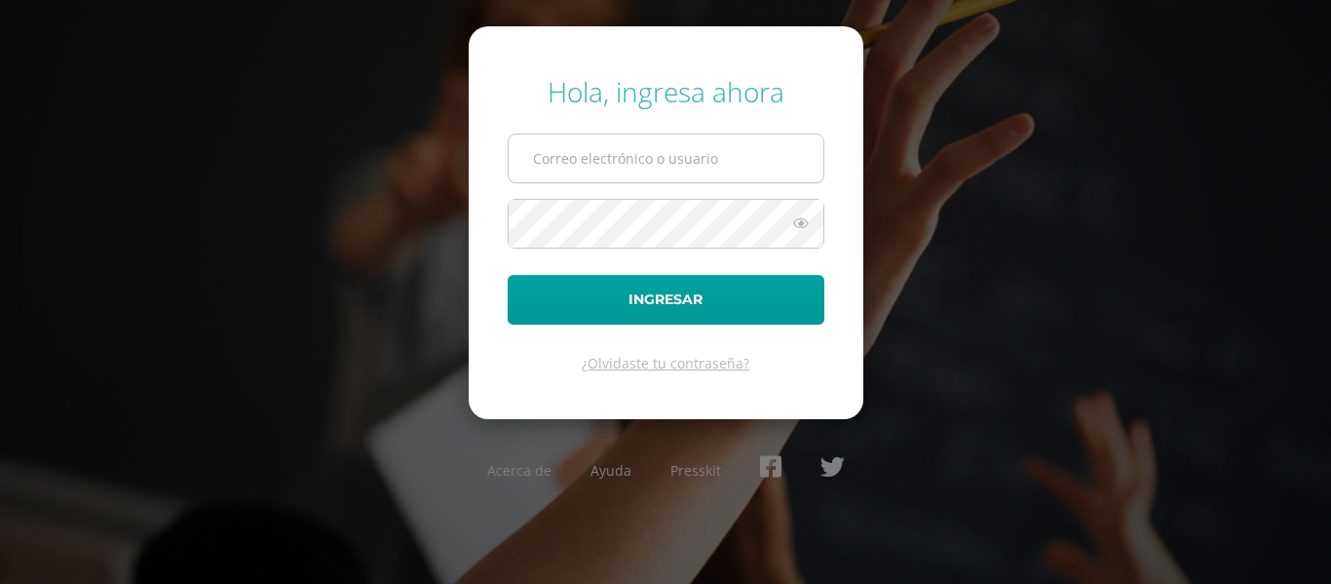
type input "529@laestrella.edu.gt"
click at [612, 177] on input "529@laestrella.edu.gt" at bounding box center [666, 158] width 315 height 48
click at [384, 322] on div "Hola, ingresa ahora 529@laestrella.edu.gt Ingresar ¿Olvidaste tu contraseña? Ac…" at bounding box center [665, 291] width 1257 height 468
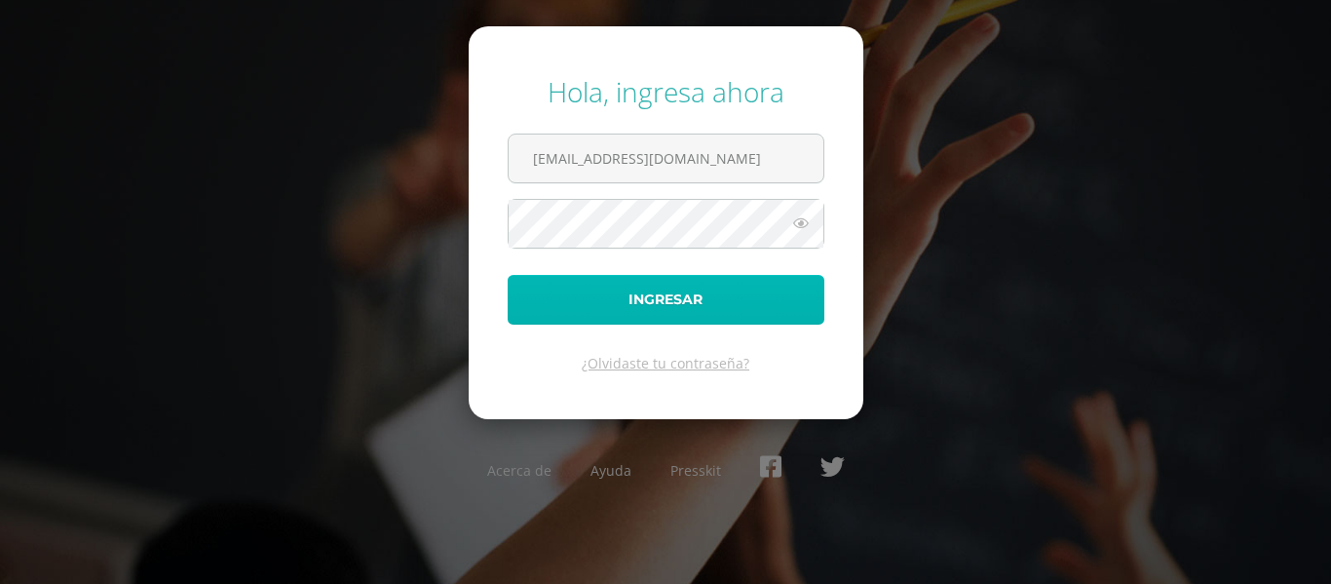
click at [672, 301] on button "Ingresar" at bounding box center [666, 300] width 317 height 50
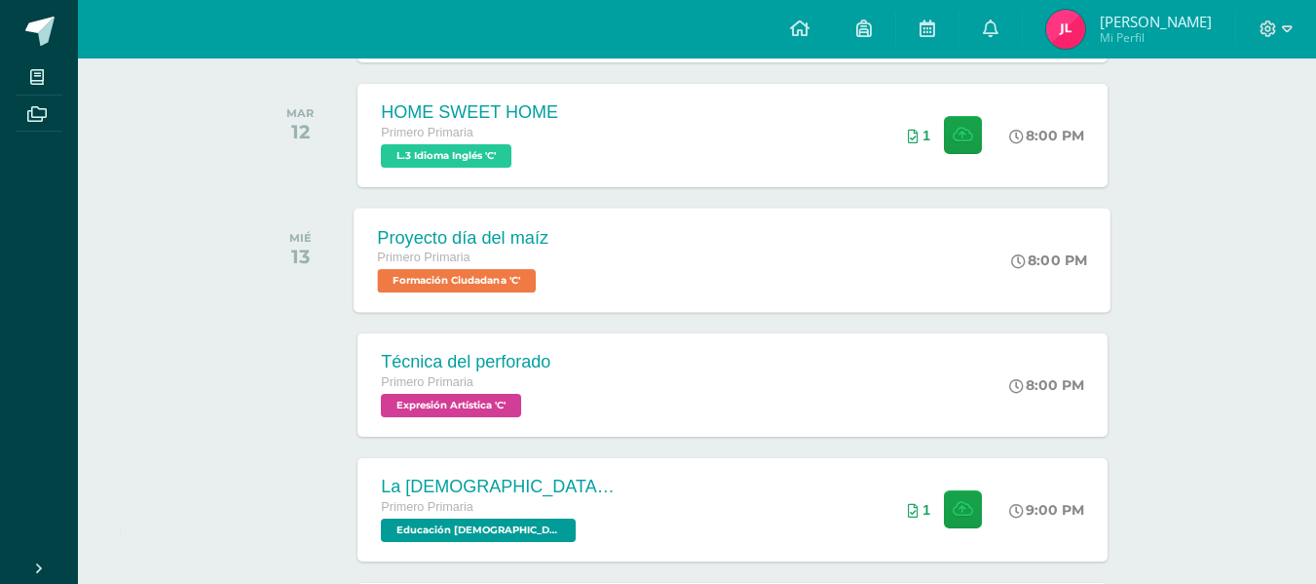
scroll to position [585, 0]
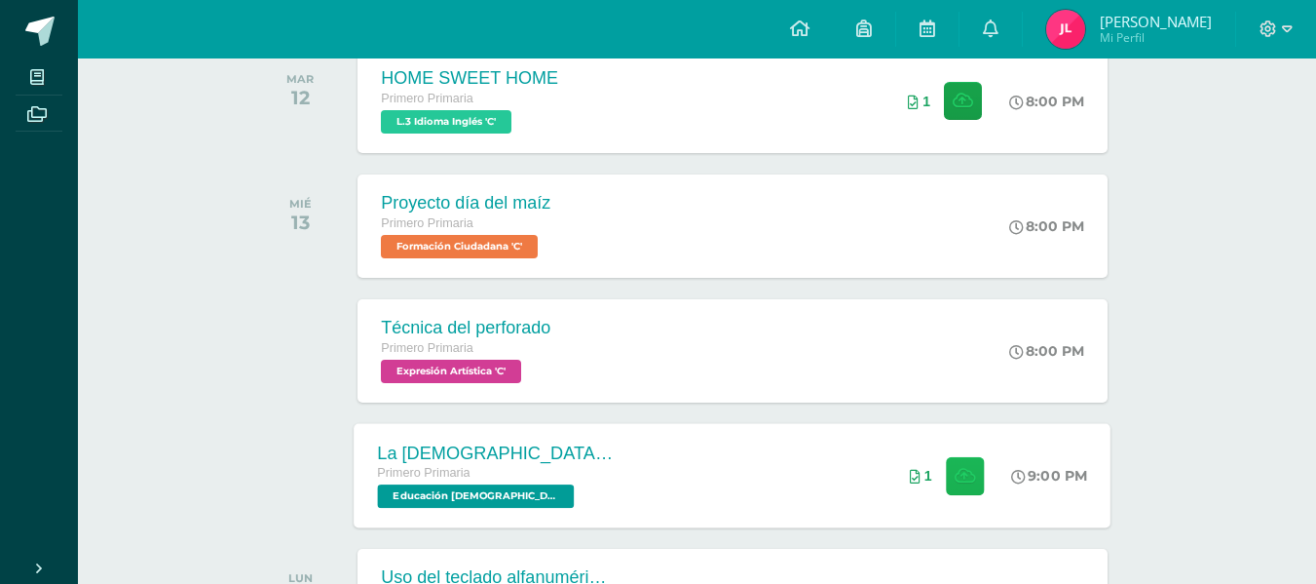
click at [965, 468] on icon at bounding box center [965, 475] width 20 height 17
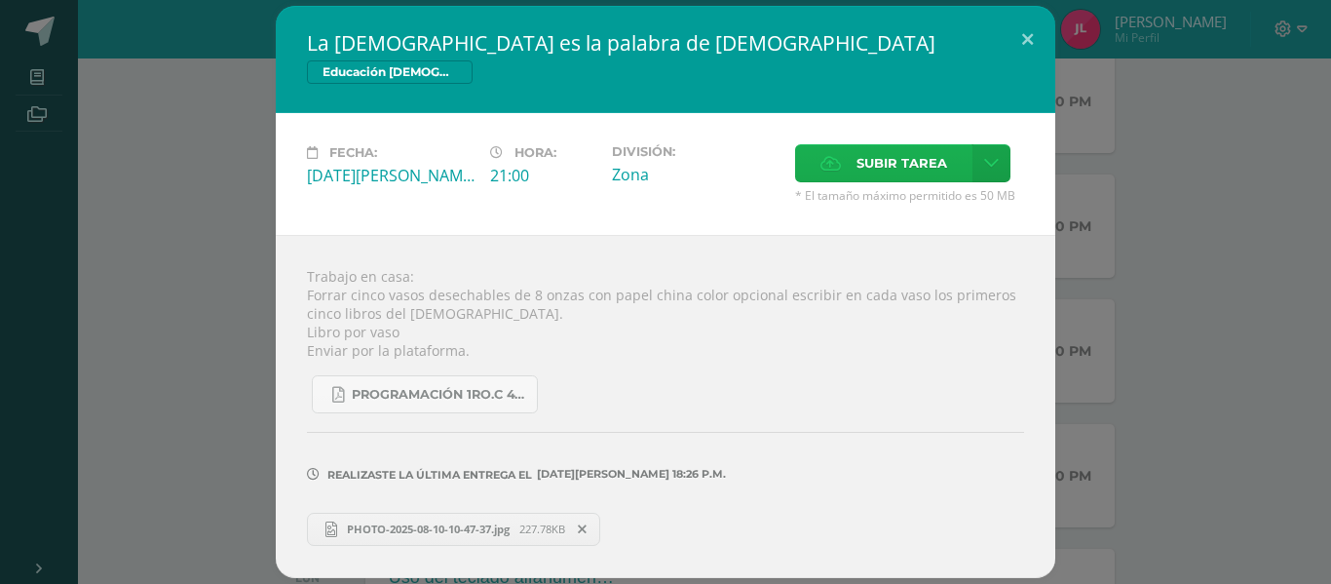
click at [892, 156] on span "Subir tarea" at bounding box center [901, 163] width 91 height 36
click at [0, 0] on input "Subir tarea" at bounding box center [0, 0] width 0 height 0
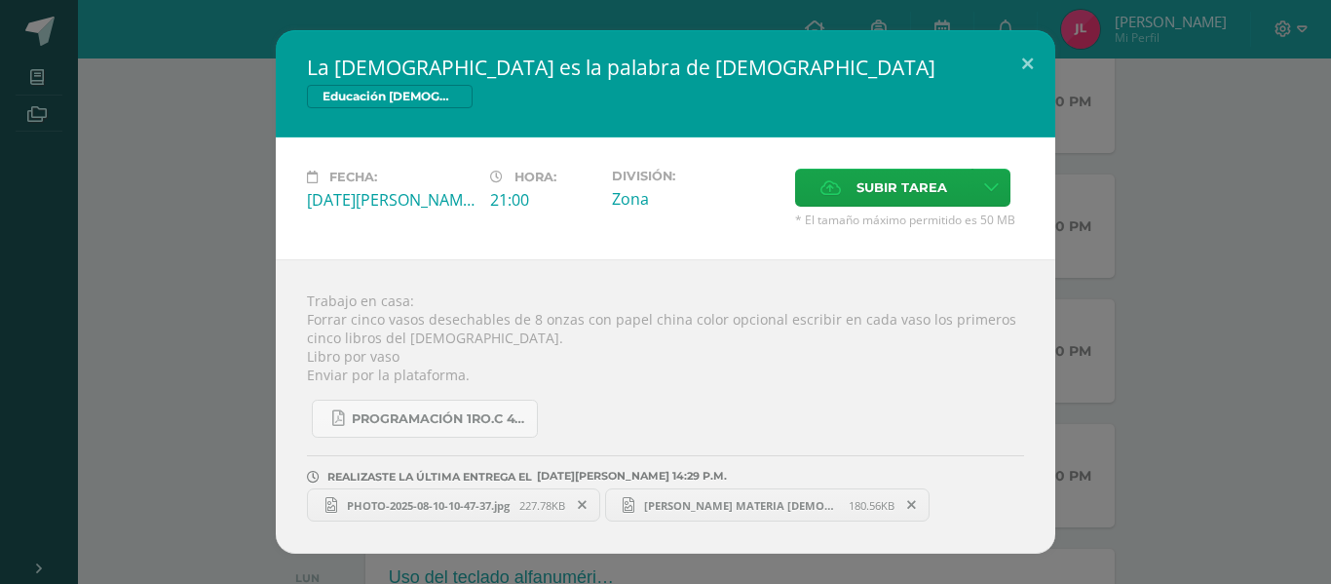
click at [799, 503] on span "JOHAN LANCERIO MATERIA CRISTIANA .jpg" at bounding box center [741, 505] width 214 height 15
click at [430, 501] on span "PHOTO-2025-08-10-10-47-37.jpg" at bounding box center [428, 505] width 182 height 15
click at [587, 504] on icon at bounding box center [582, 505] width 9 height 14
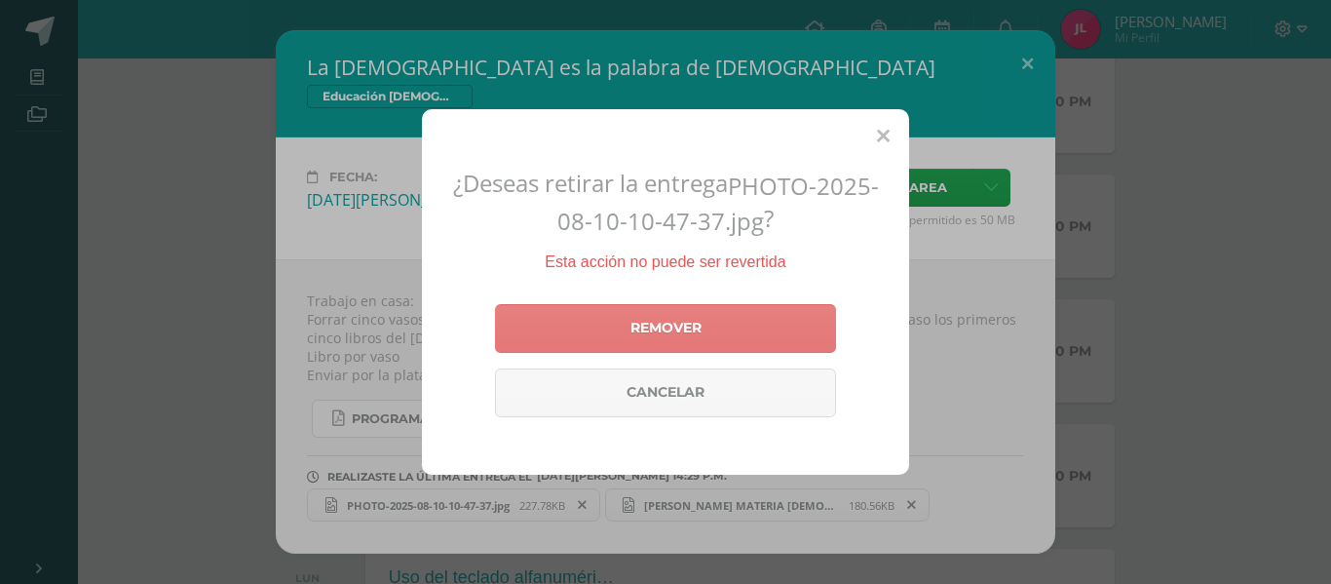
click at [631, 332] on link "Remover" at bounding box center [665, 328] width 341 height 49
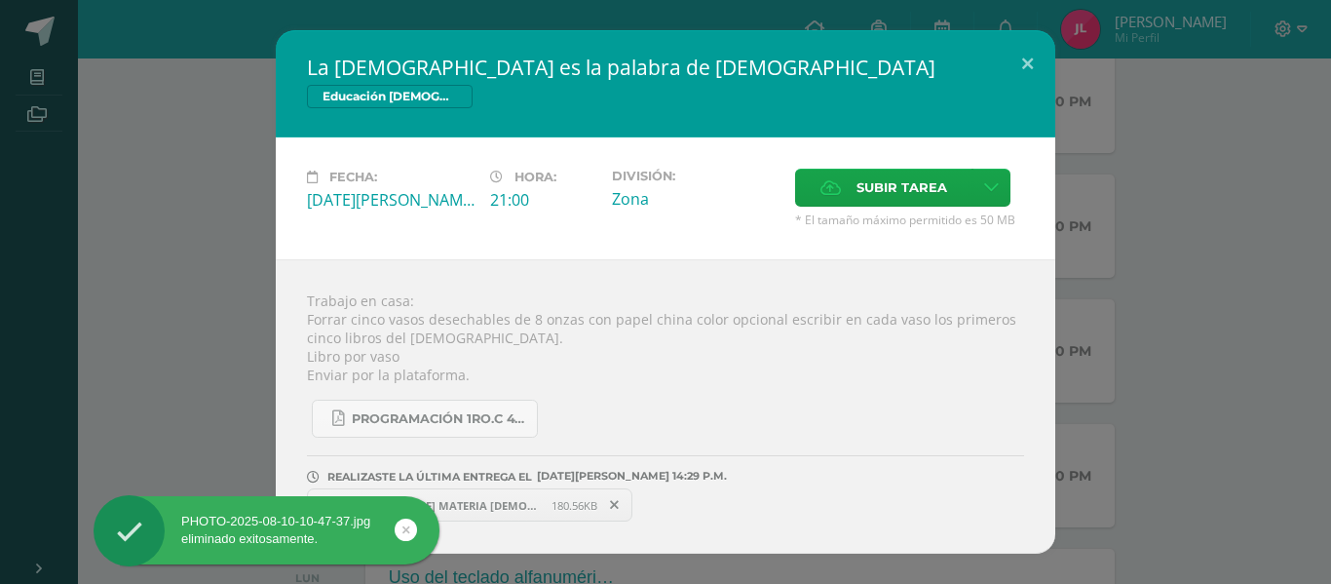
click at [479, 506] on span "JOHAN LANCERIO MATERIA CRISTIANA .jpg" at bounding box center [444, 505] width 214 height 15
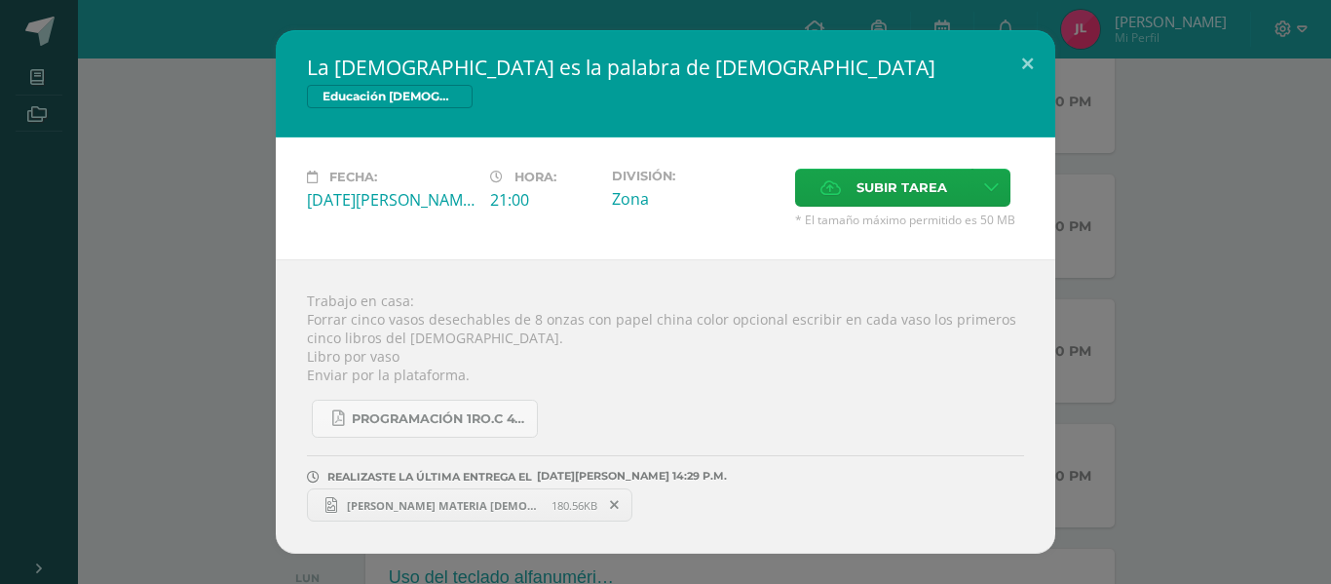
click at [402, 504] on span "JOHAN LANCERIO MATERIA CRISTIANA .jpg" at bounding box center [444, 505] width 214 height 15
click at [1031, 57] on button at bounding box center [1028, 63] width 56 height 66
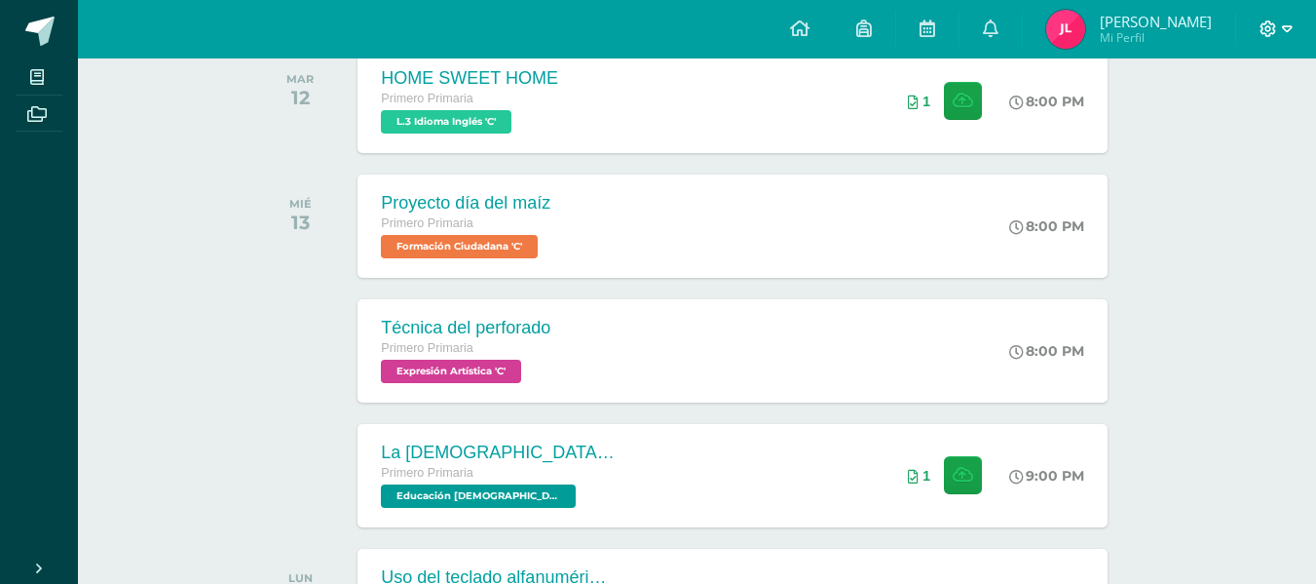
click at [1270, 27] on icon at bounding box center [1269, 28] width 17 height 17
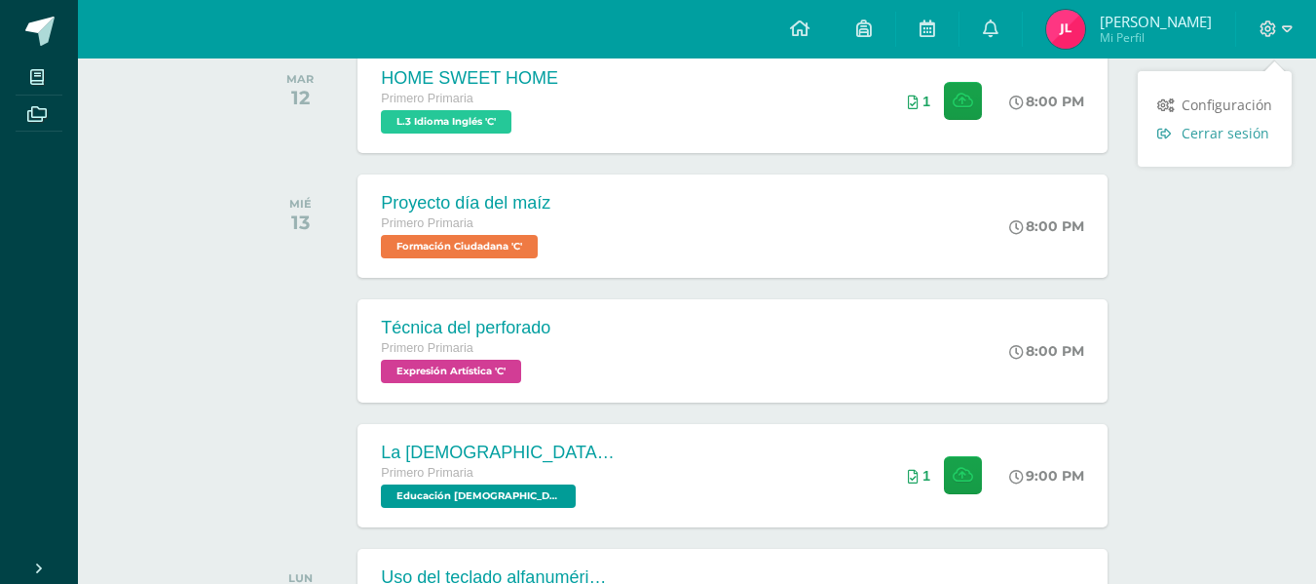
click at [1198, 135] on span "Cerrar sesión" at bounding box center [1226, 133] width 88 height 19
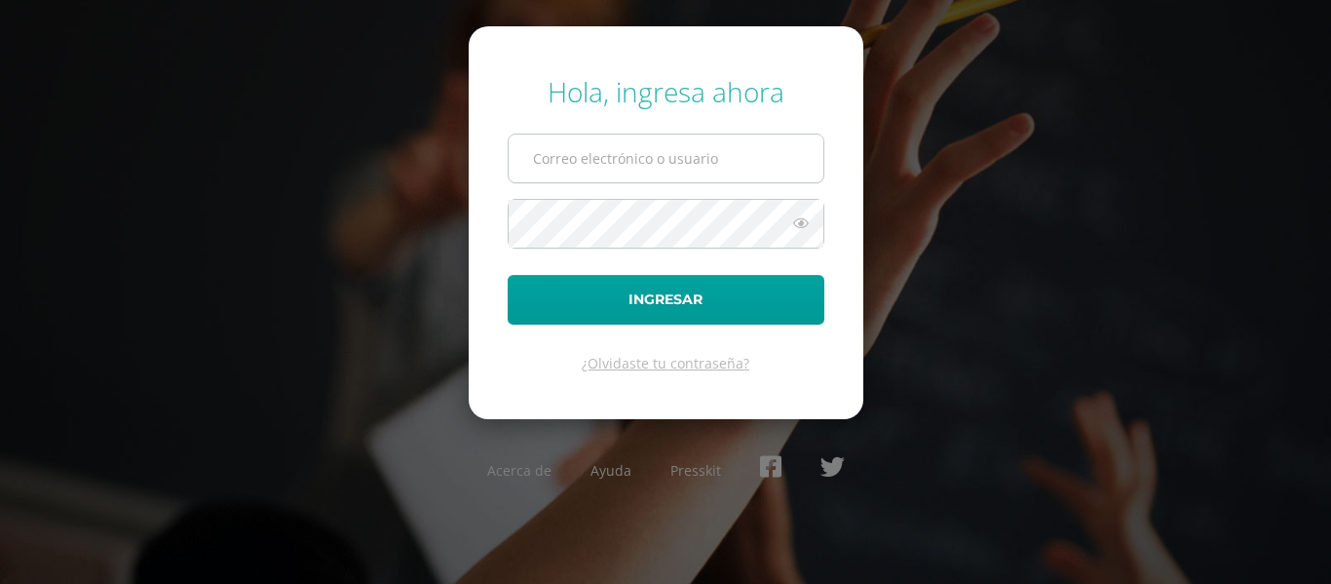
click at [629, 178] on input "text" at bounding box center [666, 158] width 315 height 48
type input "529@laestrella.edu.gt"
click at [508, 275] on button "Ingresar" at bounding box center [666, 300] width 317 height 50
click at [667, 151] on input "text" at bounding box center [666, 158] width 315 height 48
type input "[EMAIL_ADDRESS][DOMAIN_NAME]"
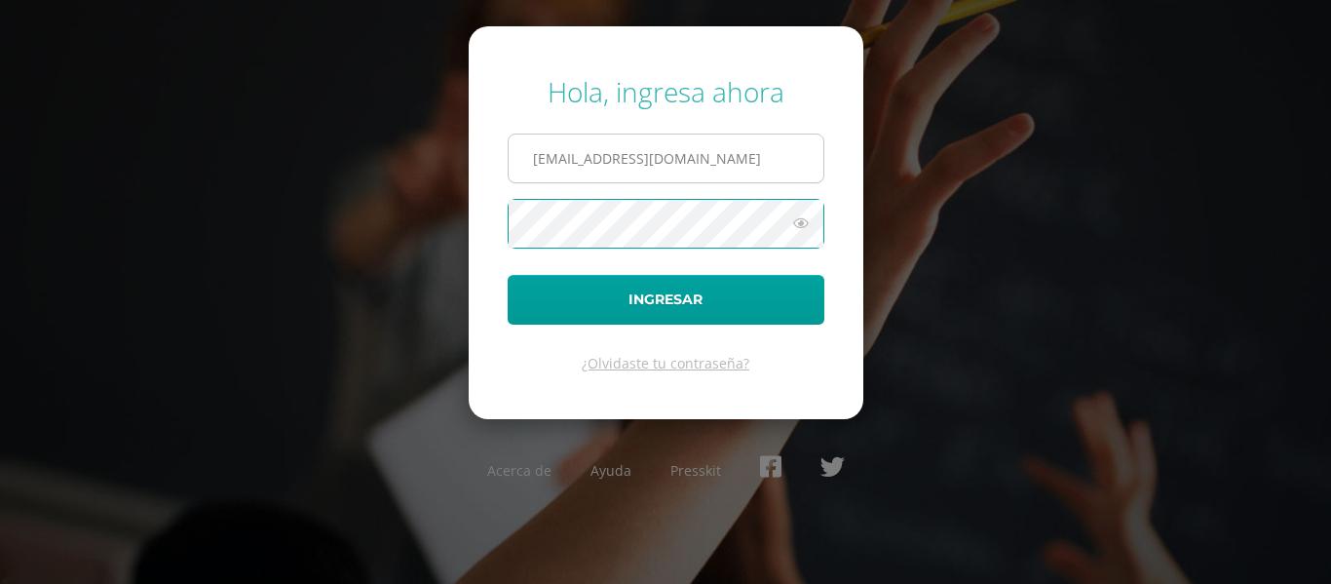
click at [508, 275] on button "Ingresar" at bounding box center [666, 300] width 317 height 50
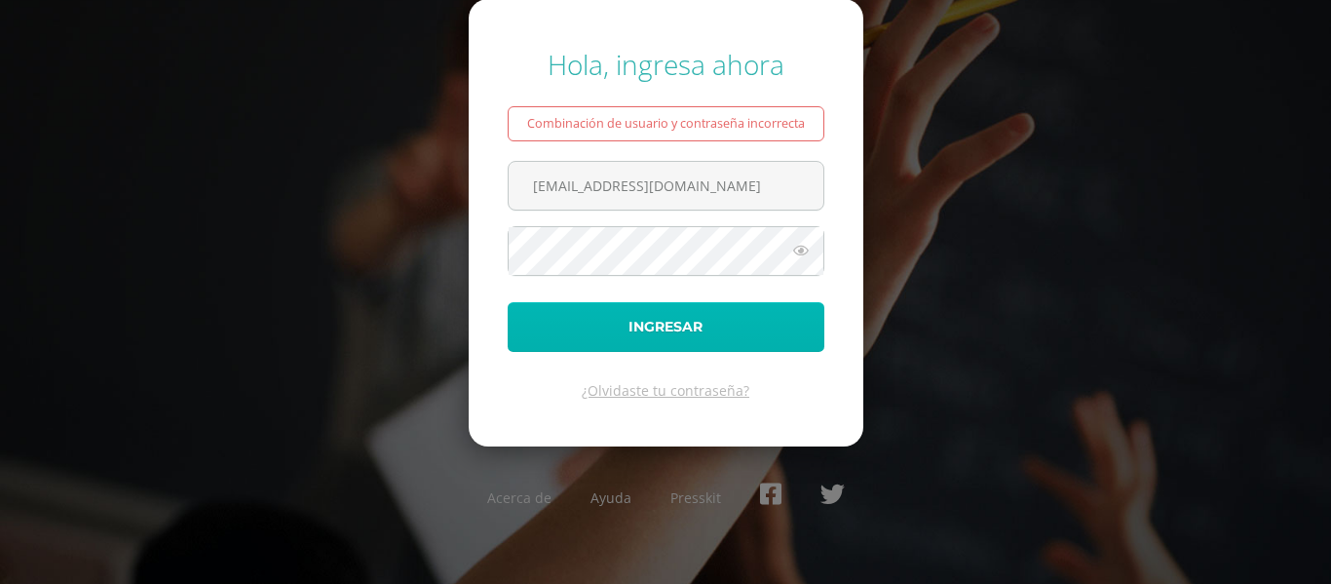
click at [622, 329] on button "Ingresar" at bounding box center [666, 327] width 317 height 50
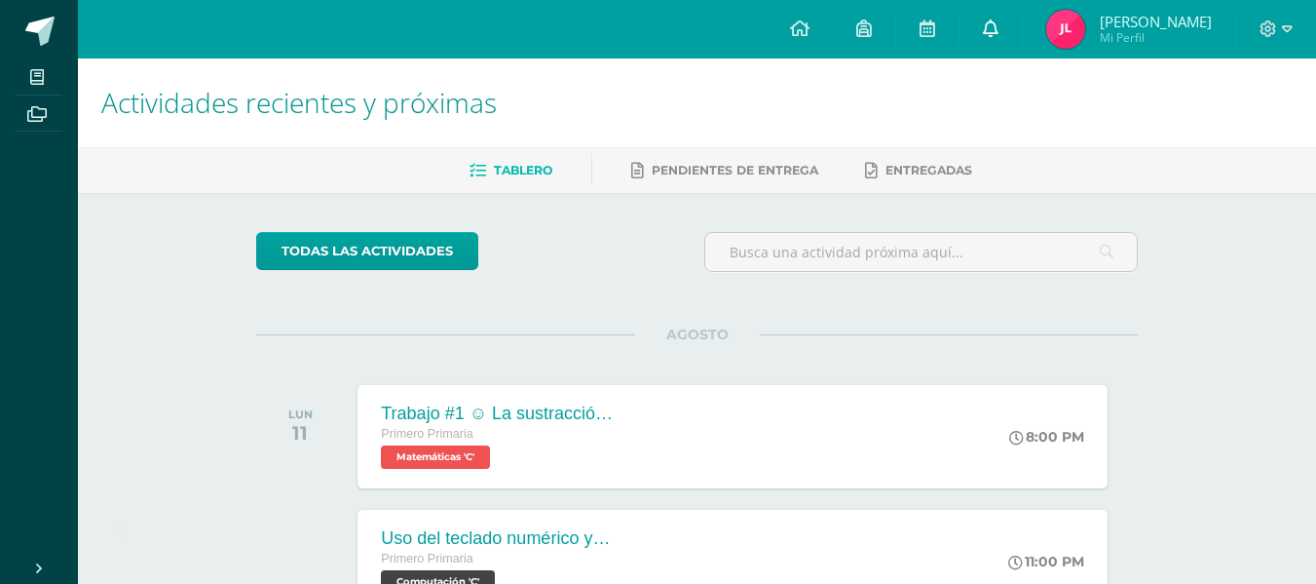
click at [983, 19] on icon at bounding box center [991, 28] width 16 height 18
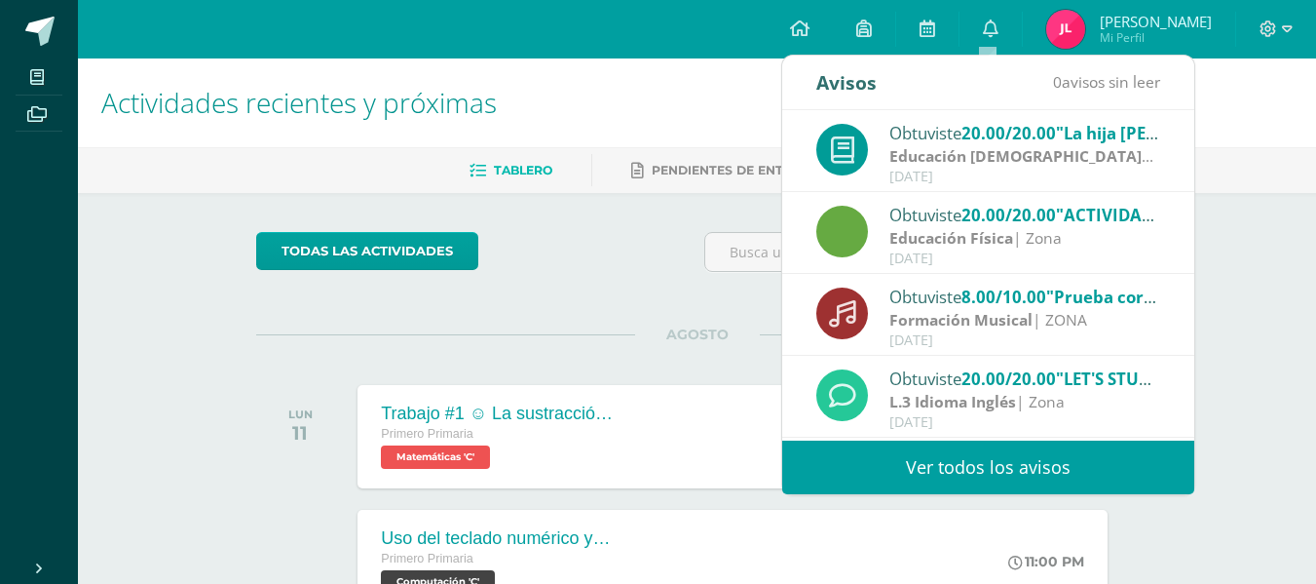
click at [946, 144] on div "Obtuviste 20.00/20.00 "La hija de Jairo resucita" en Educación Cristiana" at bounding box center [1025, 132] width 271 height 25
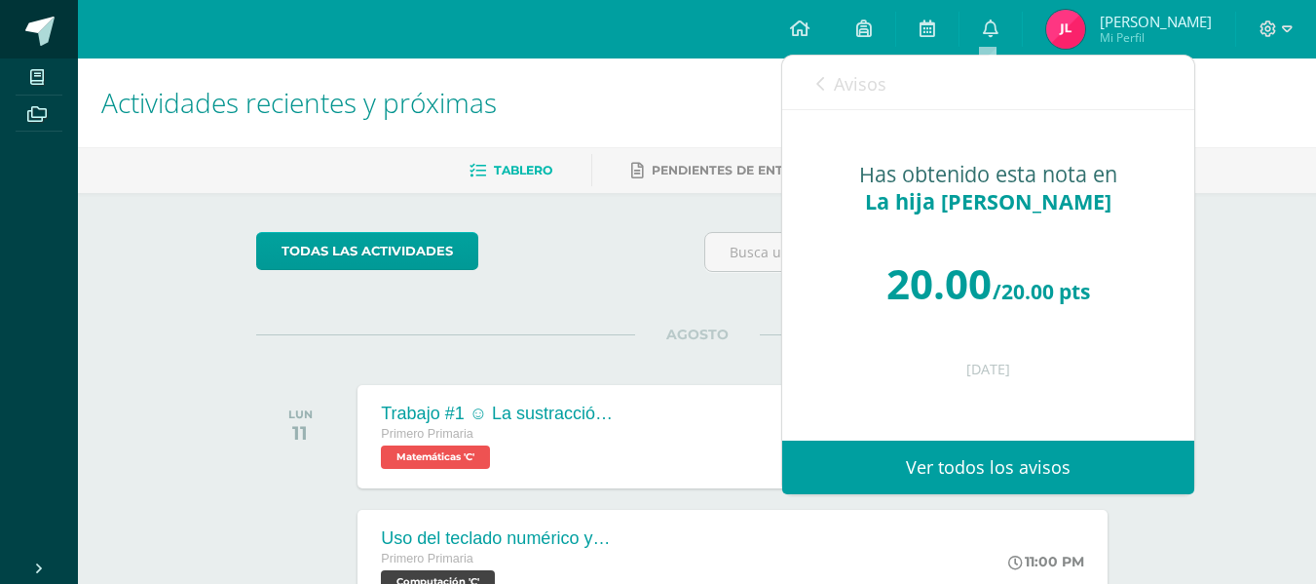
drag, startPoint x: 36, startPoint y: 30, endPoint x: 52, endPoint y: 24, distance: 16.6
click at [39, 29] on span at bounding box center [39, 31] width 29 height 29
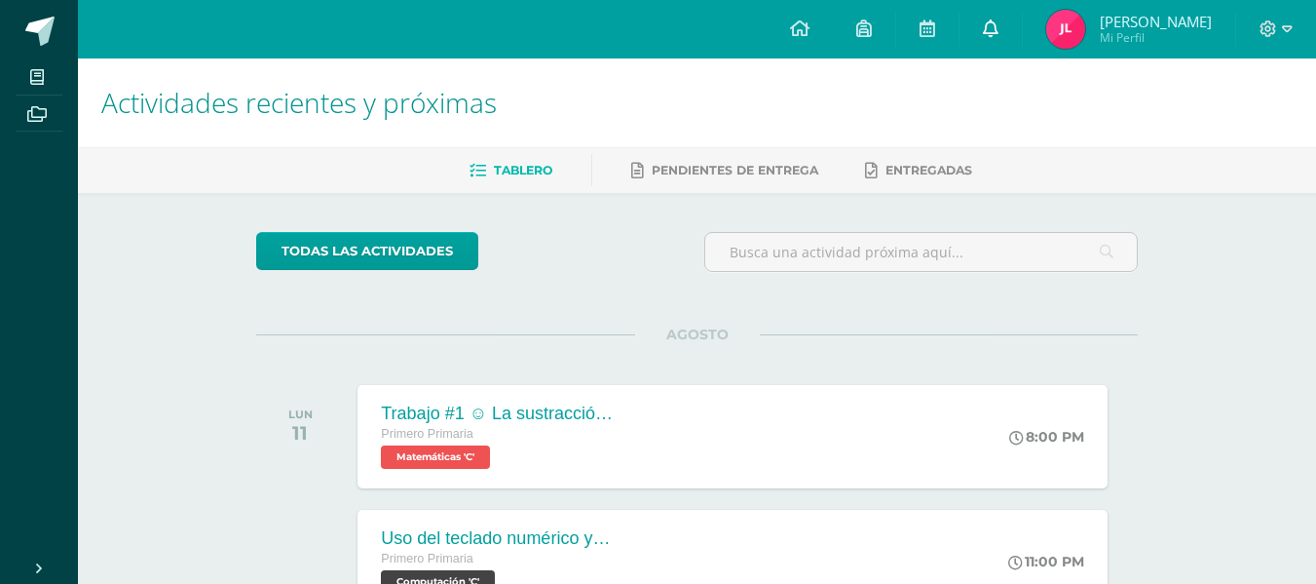
click at [984, 24] on icon at bounding box center [991, 28] width 16 height 18
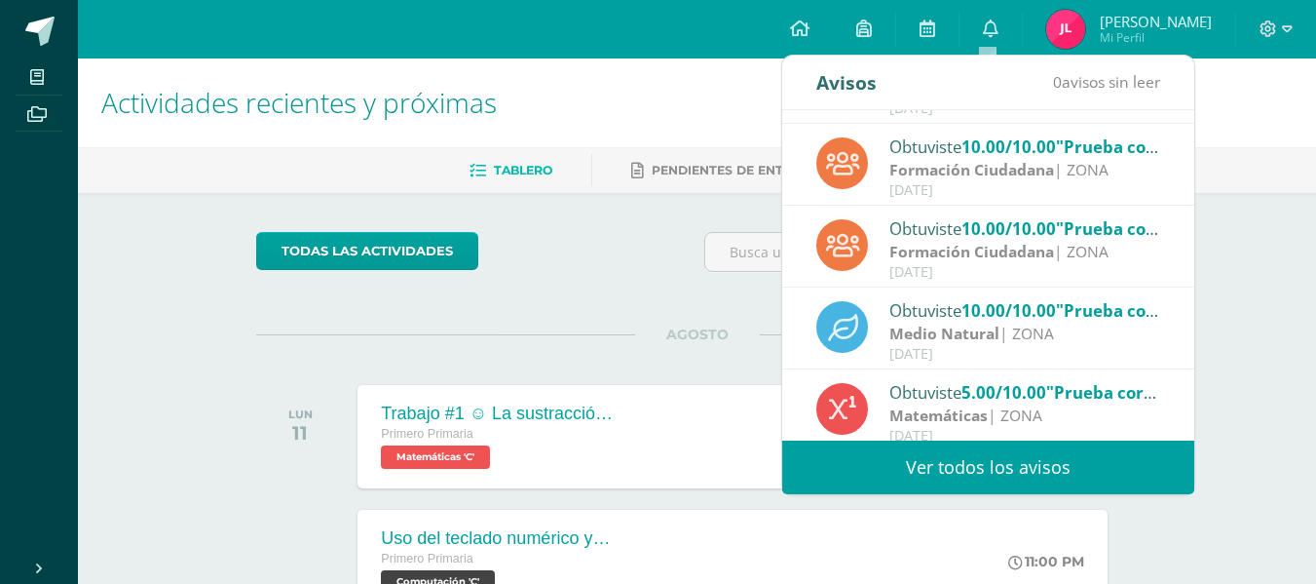
scroll to position [324, 0]
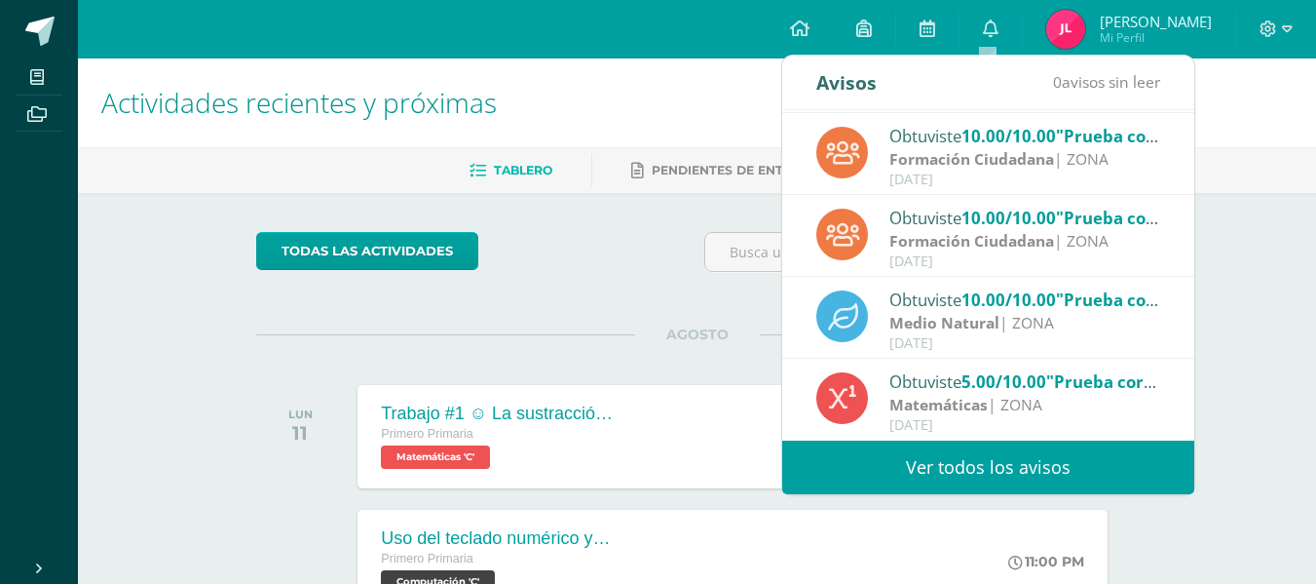
click at [973, 390] on span "5.00/10.00" at bounding box center [1004, 381] width 85 height 22
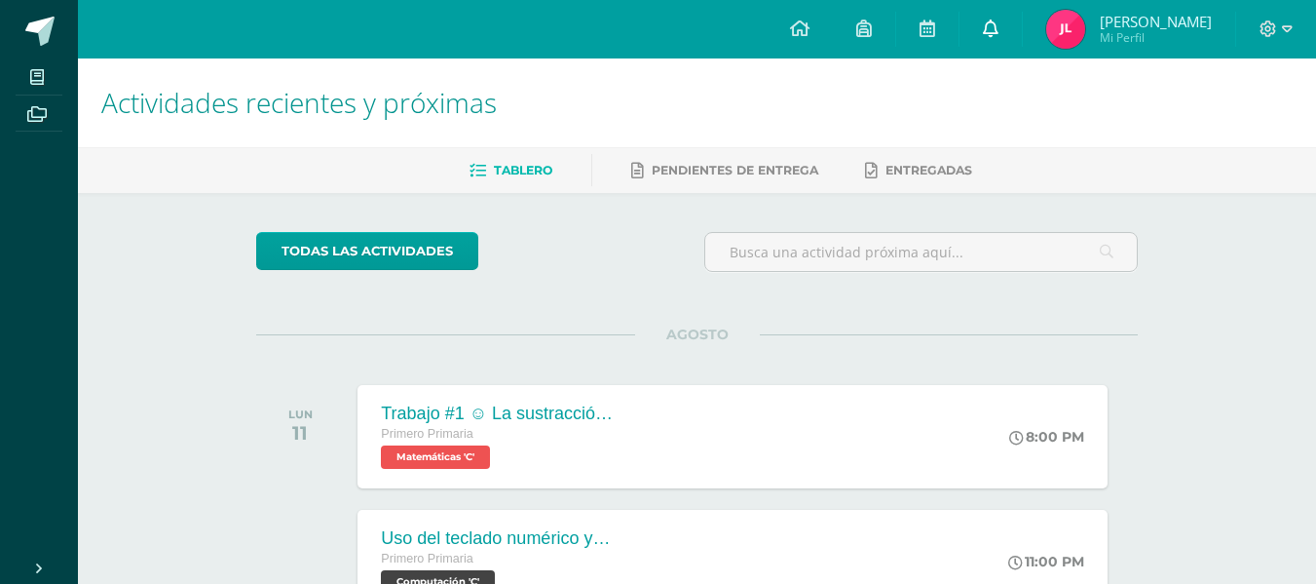
click at [987, 30] on icon at bounding box center [991, 28] width 16 height 18
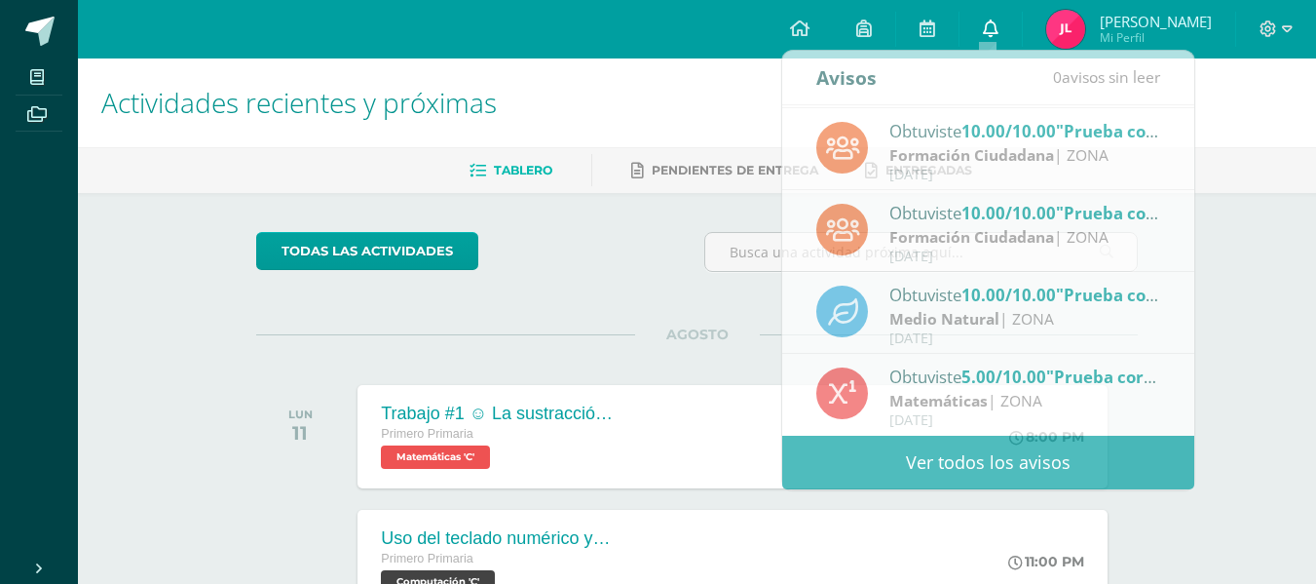
click at [987, 30] on icon at bounding box center [991, 28] width 16 height 18
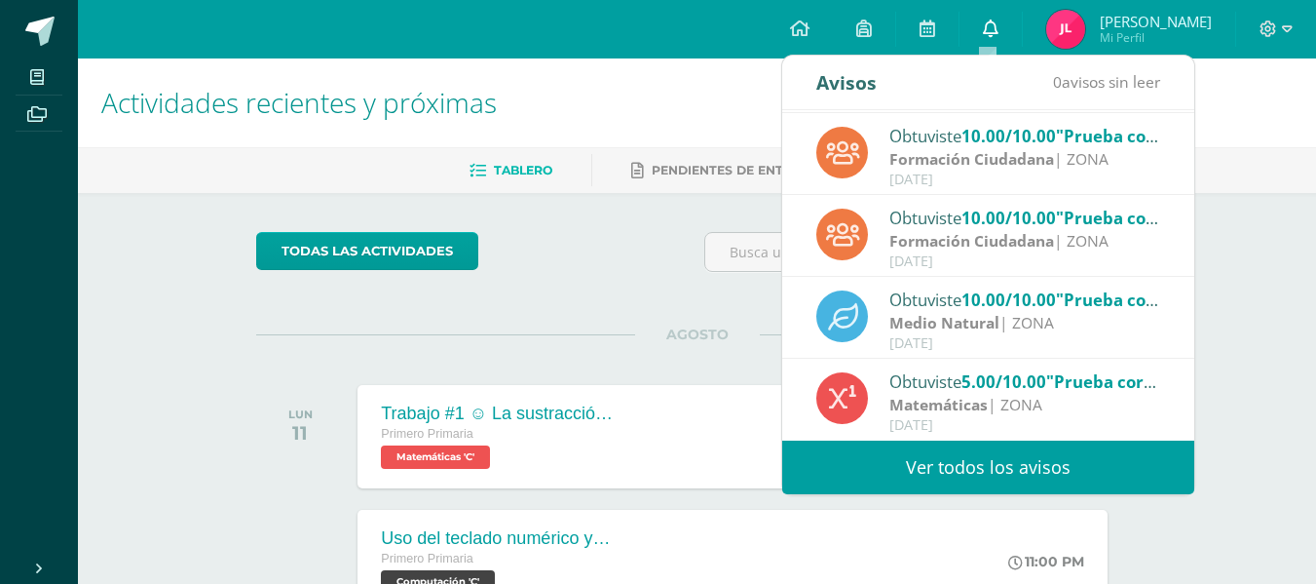
click at [987, 30] on icon at bounding box center [991, 28] width 16 height 18
click at [111, 187] on div "Tablero Pendientes de entrega Entregadas" at bounding box center [720, 170] width 1285 height 46
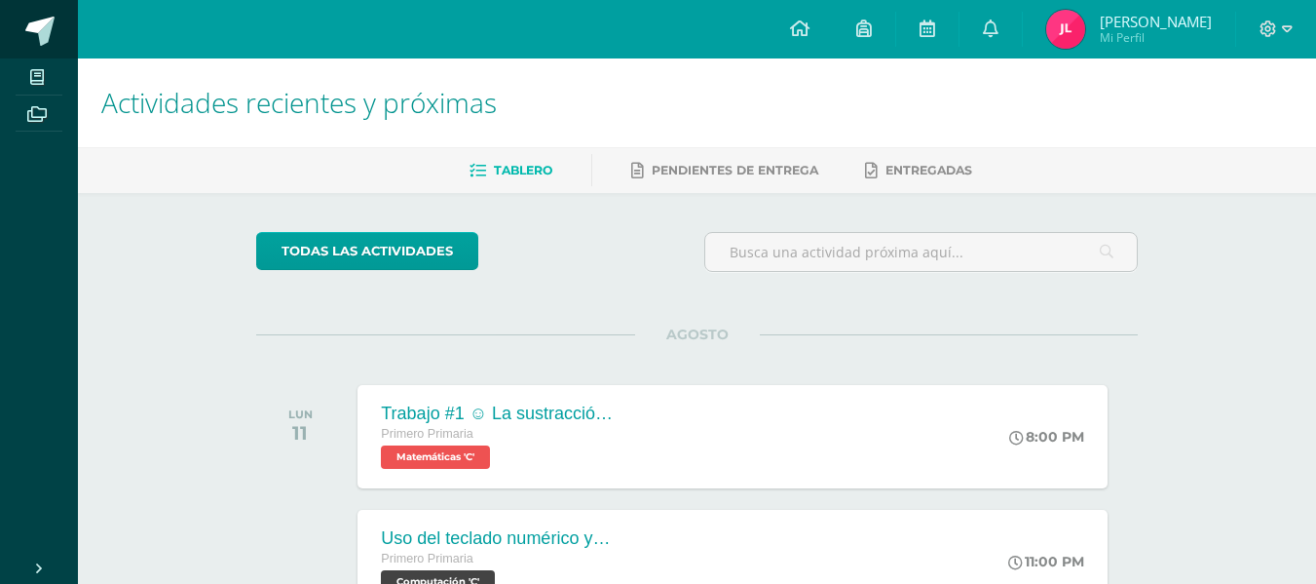
click at [39, 36] on span at bounding box center [39, 31] width 29 height 29
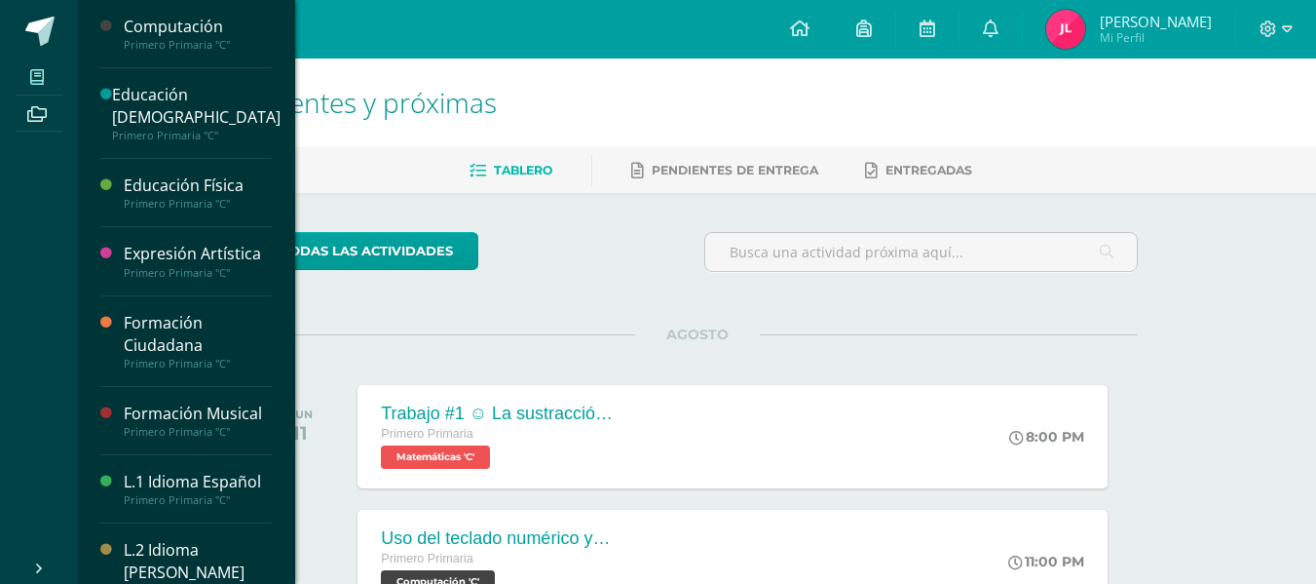
click at [40, 92] on link "Mis cursos" at bounding box center [39, 76] width 47 height 37
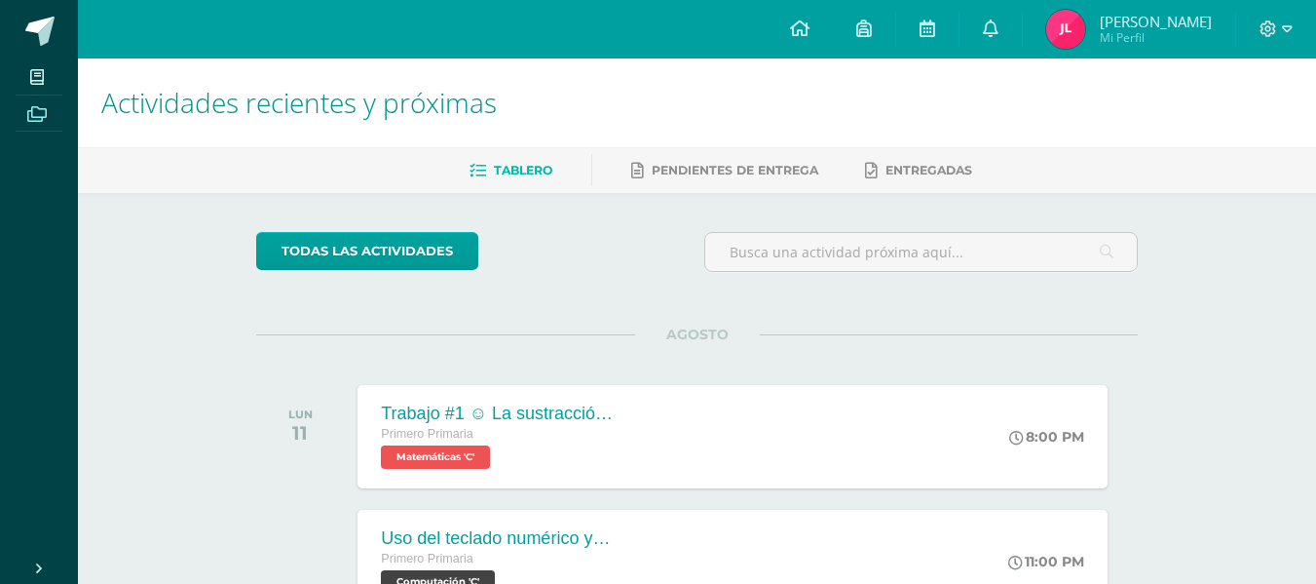
click at [40, 106] on icon at bounding box center [36, 114] width 19 height 16
click at [363, 251] on link "todas las Actividades" at bounding box center [367, 251] width 222 height 38
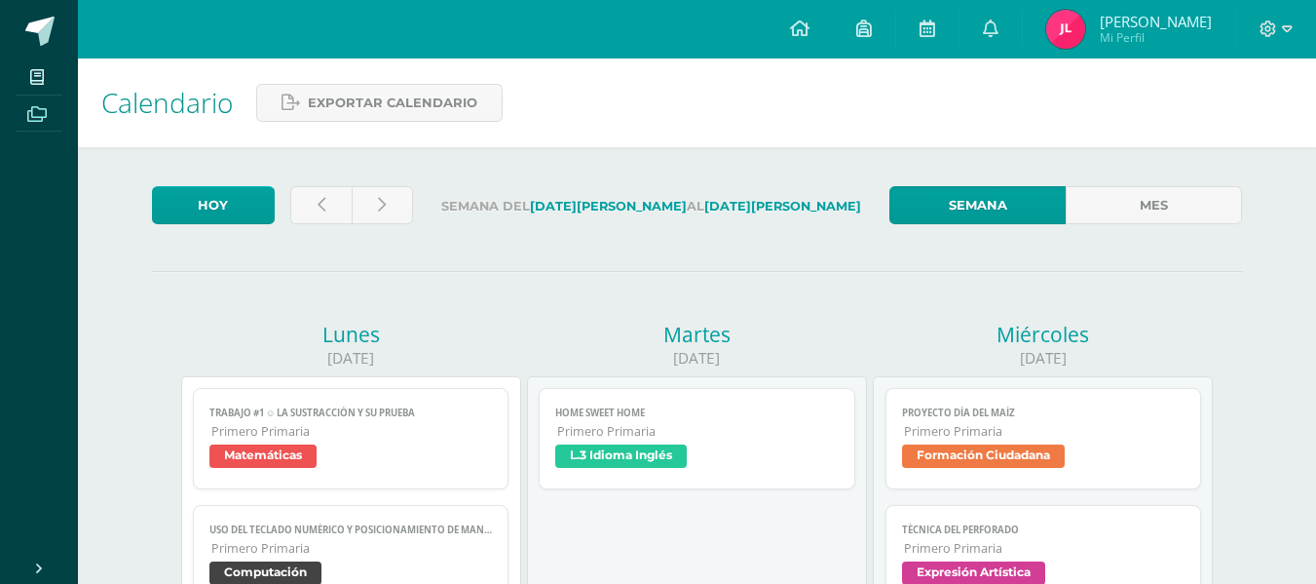
click at [31, 118] on icon at bounding box center [36, 114] width 19 height 16
click at [33, 118] on icon at bounding box center [36, 114] width 19 height 16
click at [34, 118] on icon at bounding box center [36, 114] width 19 height 16
click at [35, 118] on icon at bounding box center [36, 114] width 19 height 16
click at [36, 118] on icon at bounding box center [36, 114] width 19 height 16
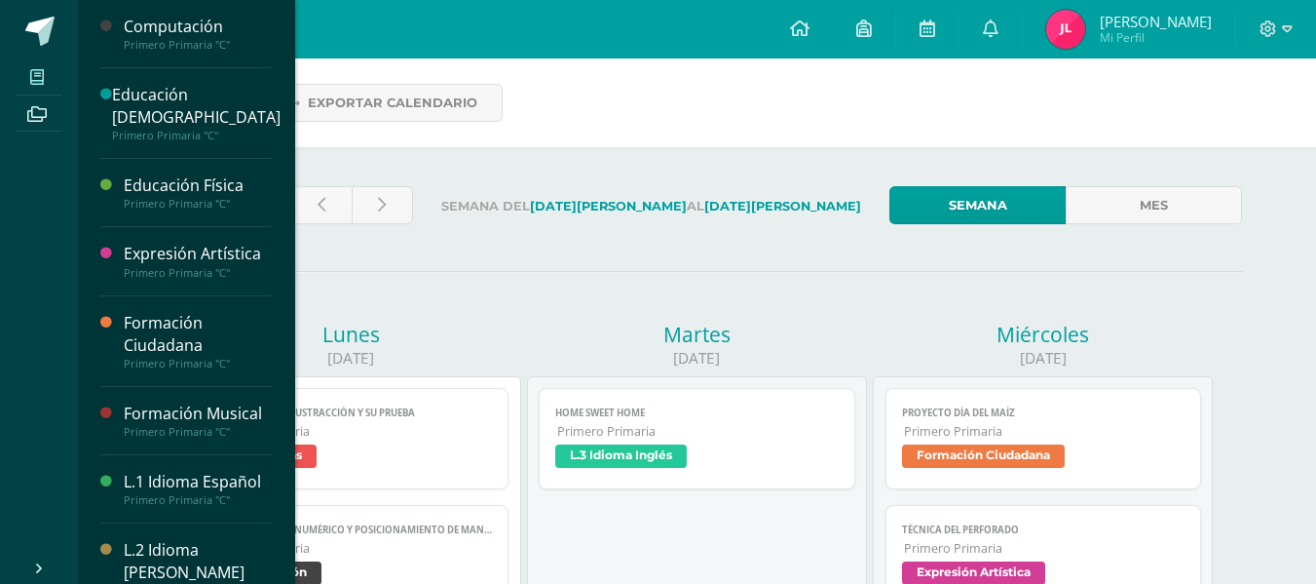
click at [40, 78] on icon at bounding box center [37, 77] width 14 height 16
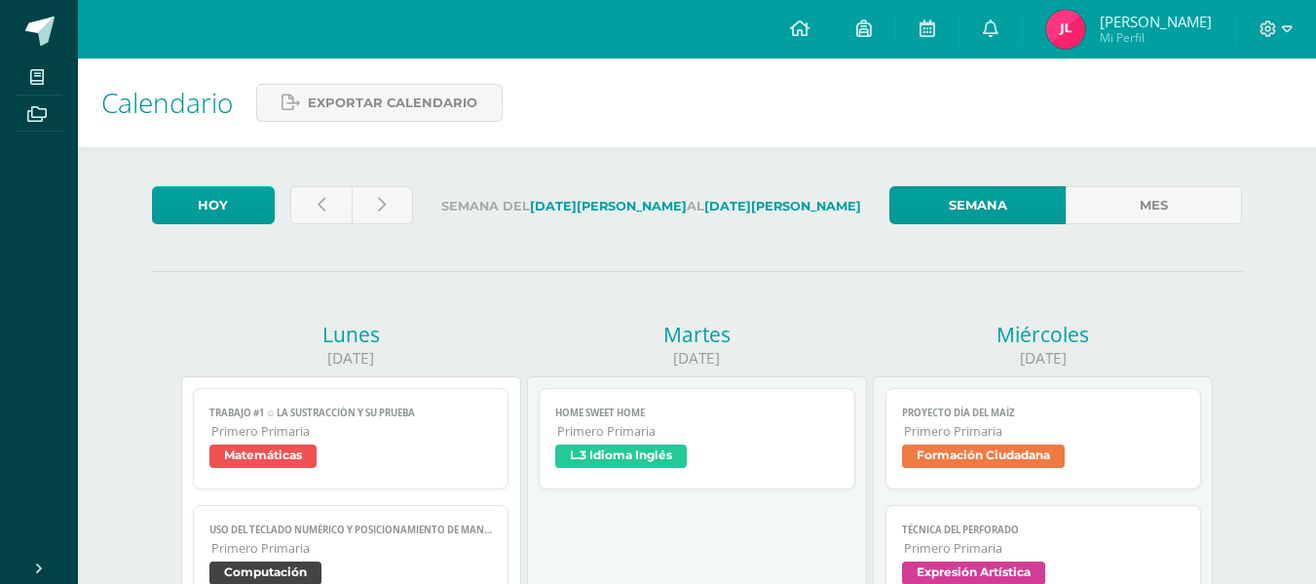
click at [804, 95] on div "Calendario Exportar calendario" at bounding box center [697, 102] width 1238 height 89
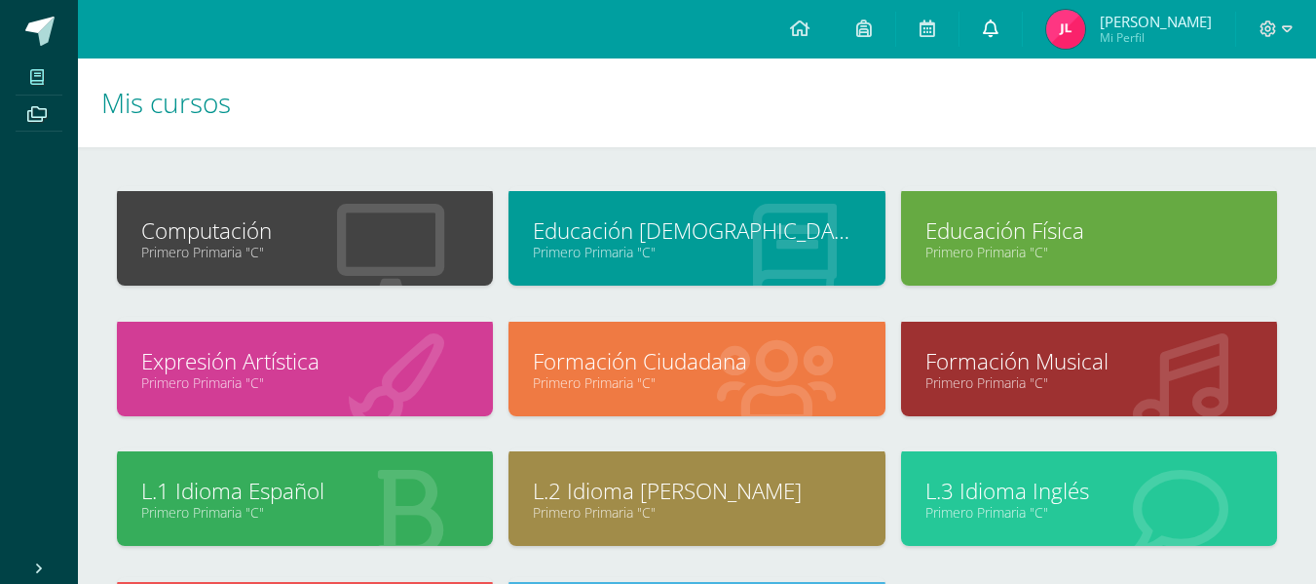
click at [988, 25] on icon at bounding box center [991, 28] width 16 height 18
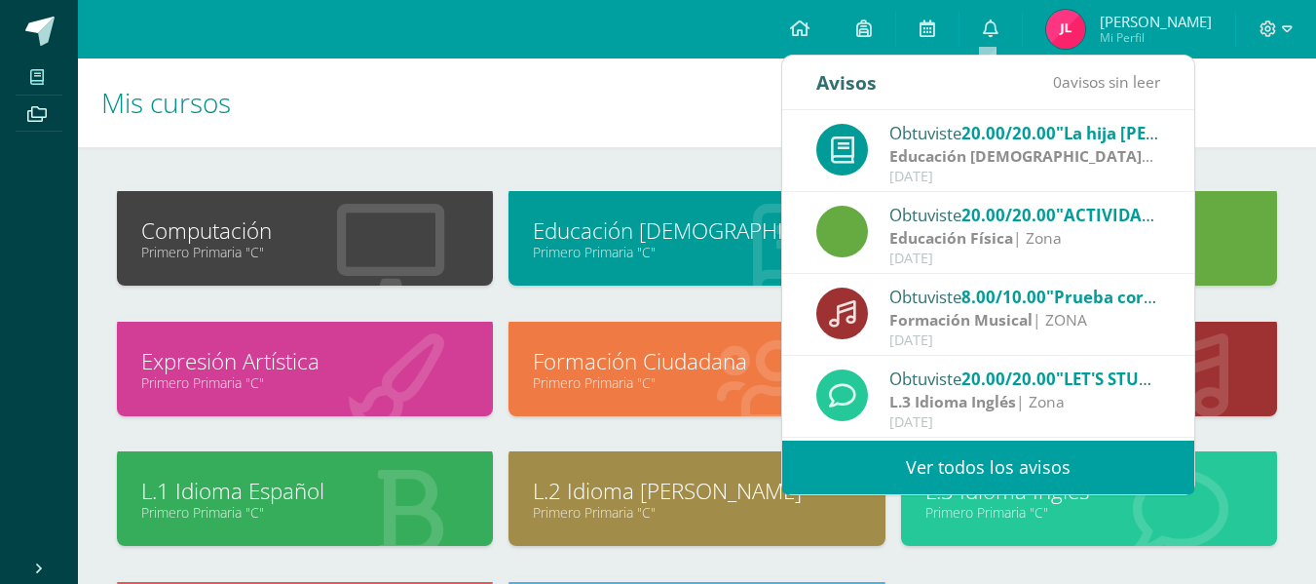
click at [1100, 17] on span "[PERSON_NAME]" at bounding box center [1156, 21] width 112 height 19
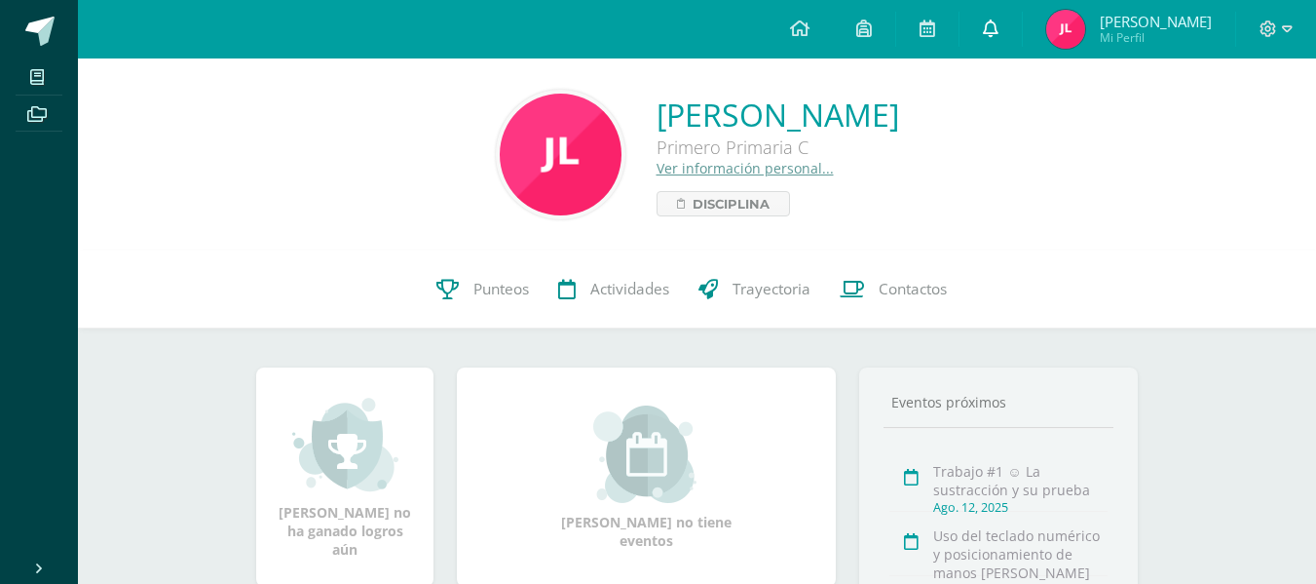
click at [986, 38] on span at bounding box center [991, 29] width 16 height 21
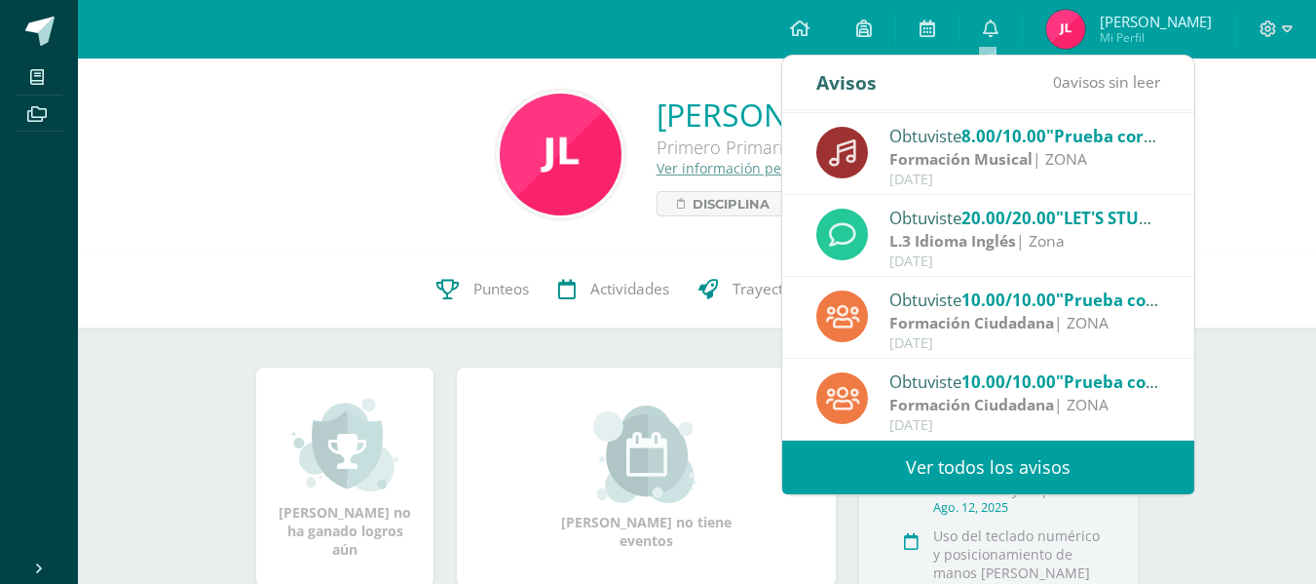
scroll to position [292, 0]
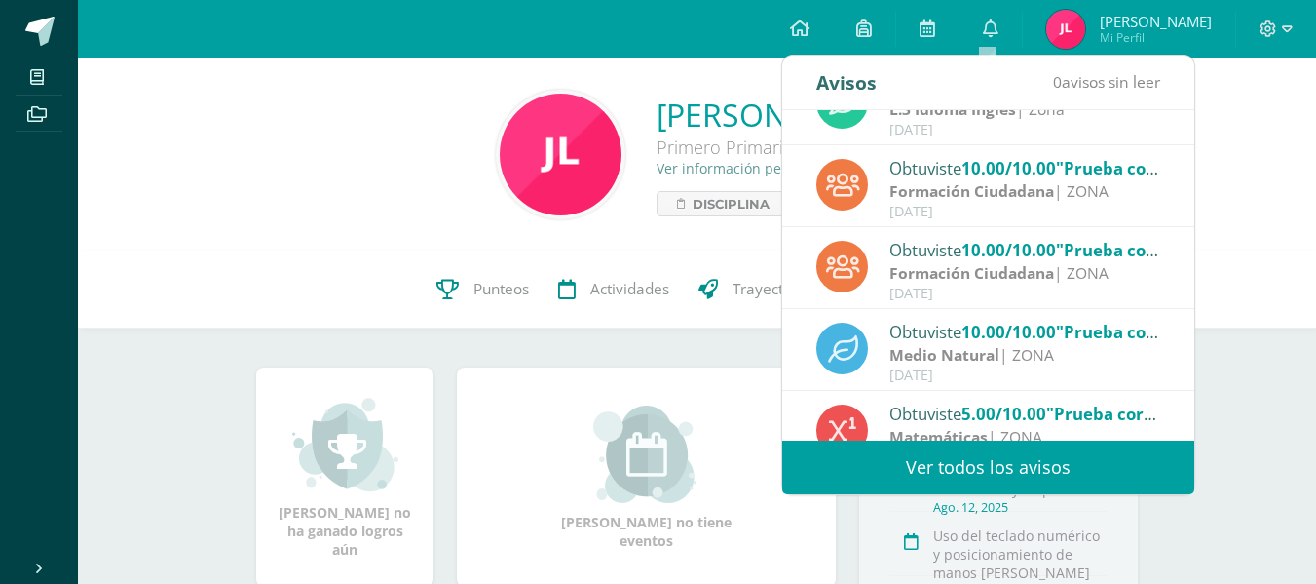
click at [1021, 462] on link "Ver todos los avisos" at bounding box center [988, 467] width 412 height 54
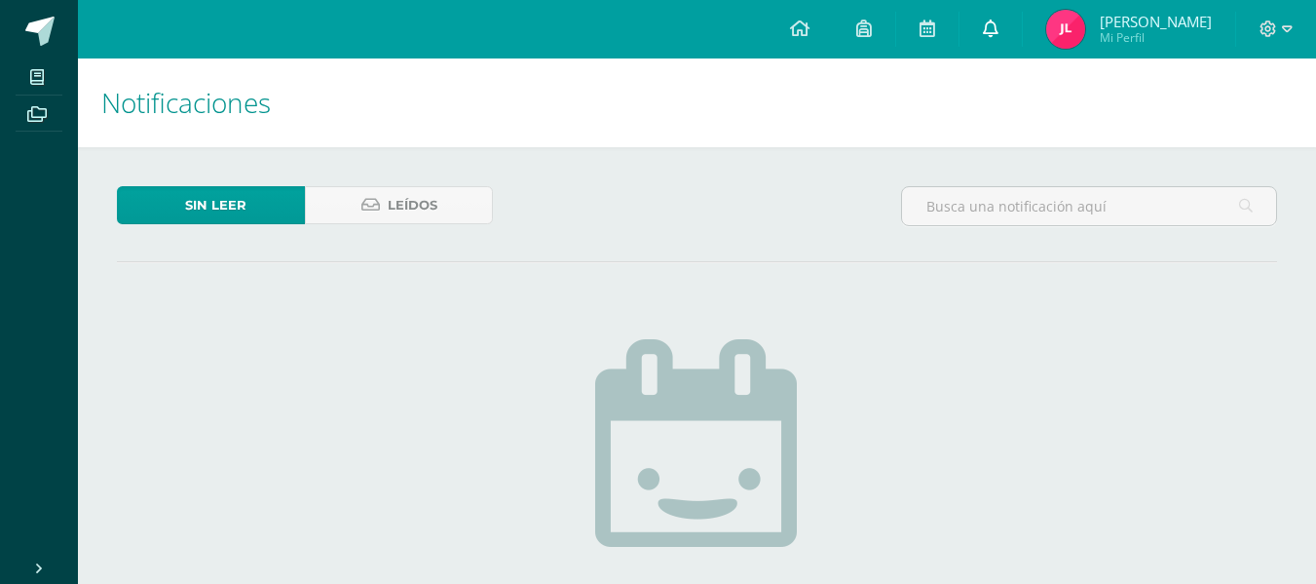
click at [983, 22] on icon at bounding box center [991, 28] width 16 height 18
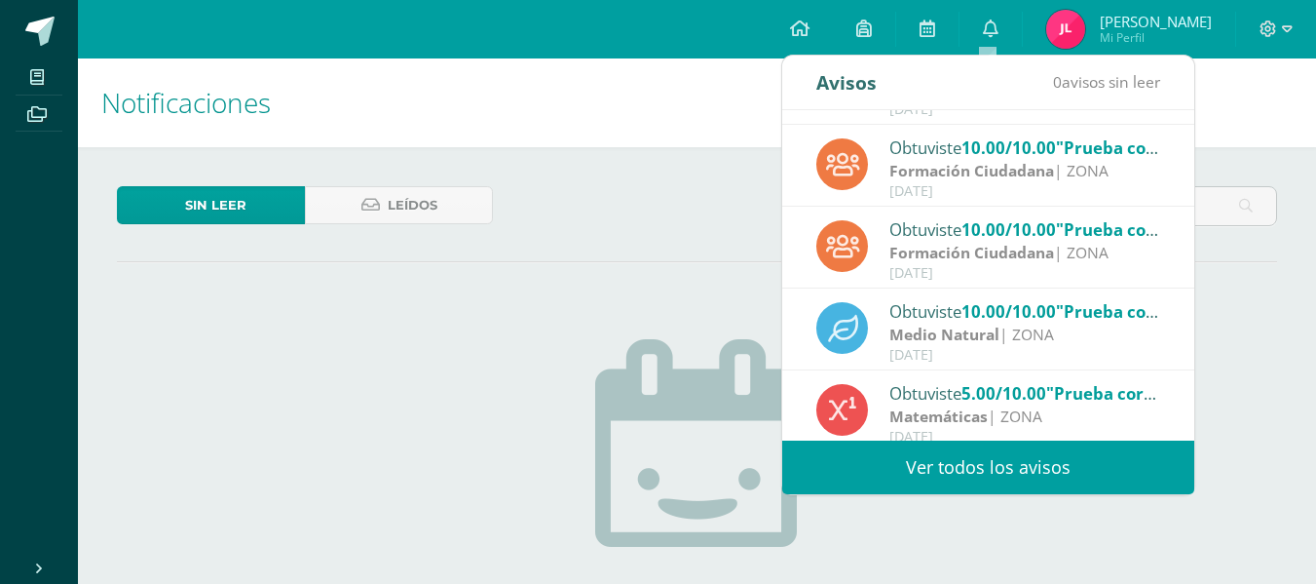
scroll to position [324, 0]
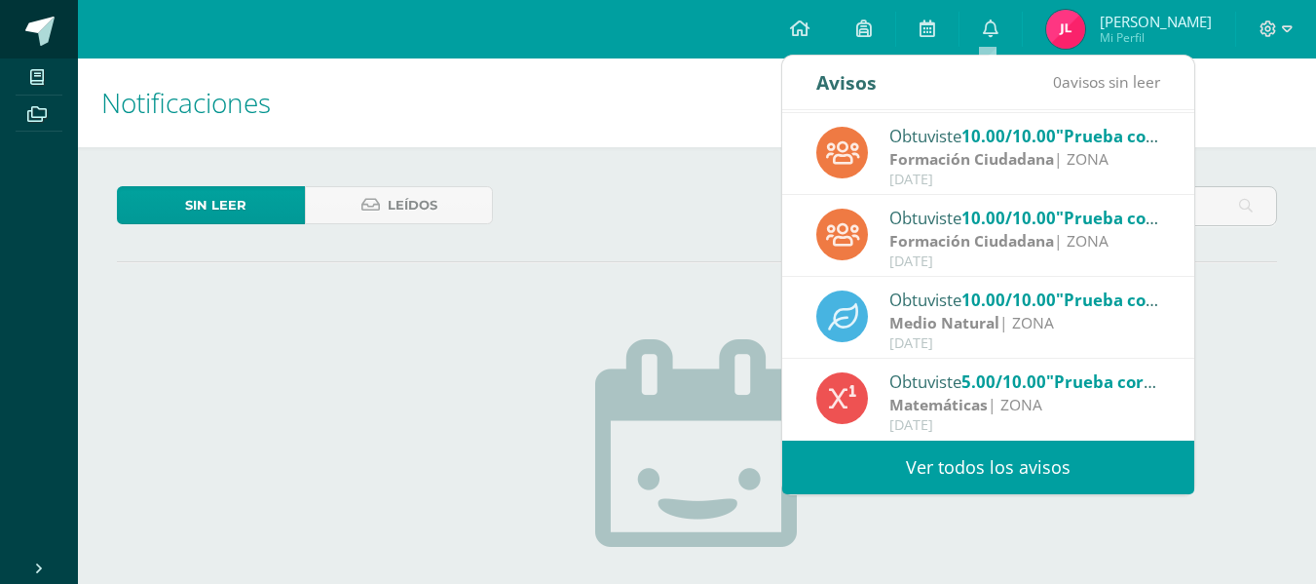
click at [33, 33] on span at bounding box center [39, 31] width 29 height 29
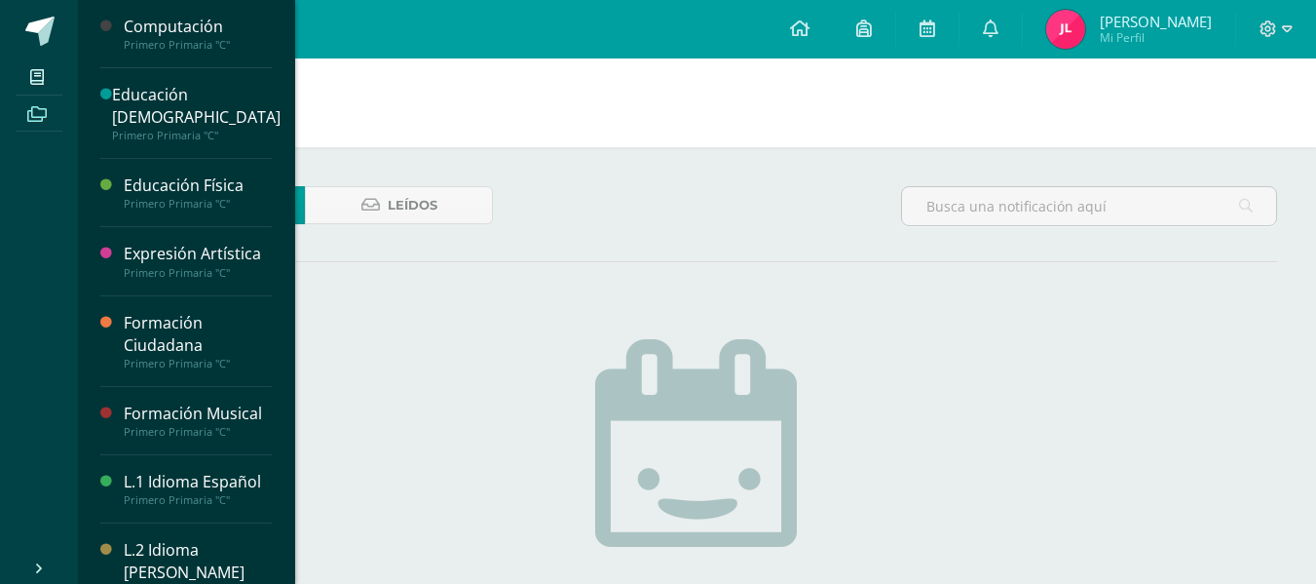
drag, startPoint x: 41, startPoint y: 62, endPoint x: 42, endPoint y: 109, distance: 46.8
click at [41, 63] on span at bounding box center [38, 76] width 44 height 26
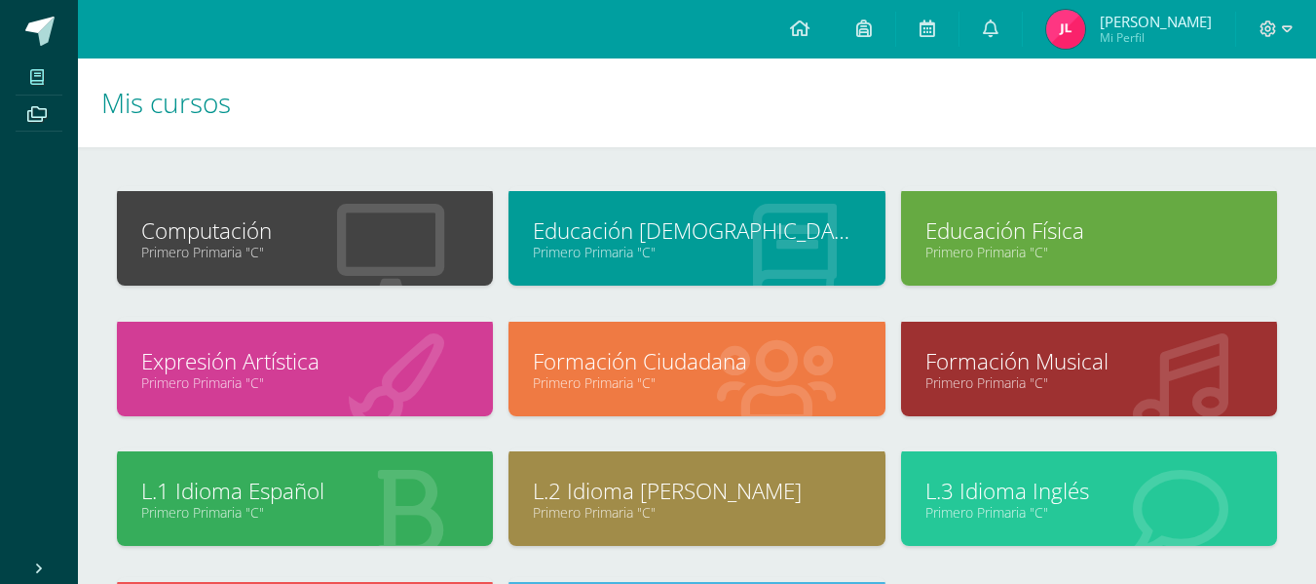
click at [1128, 23] on span "[PERSON_NAME]" at bounding box center [1156, 21] width 112 height 19
click at [792, 34] on icon at bounding box center [799, 28] width 19 height 18
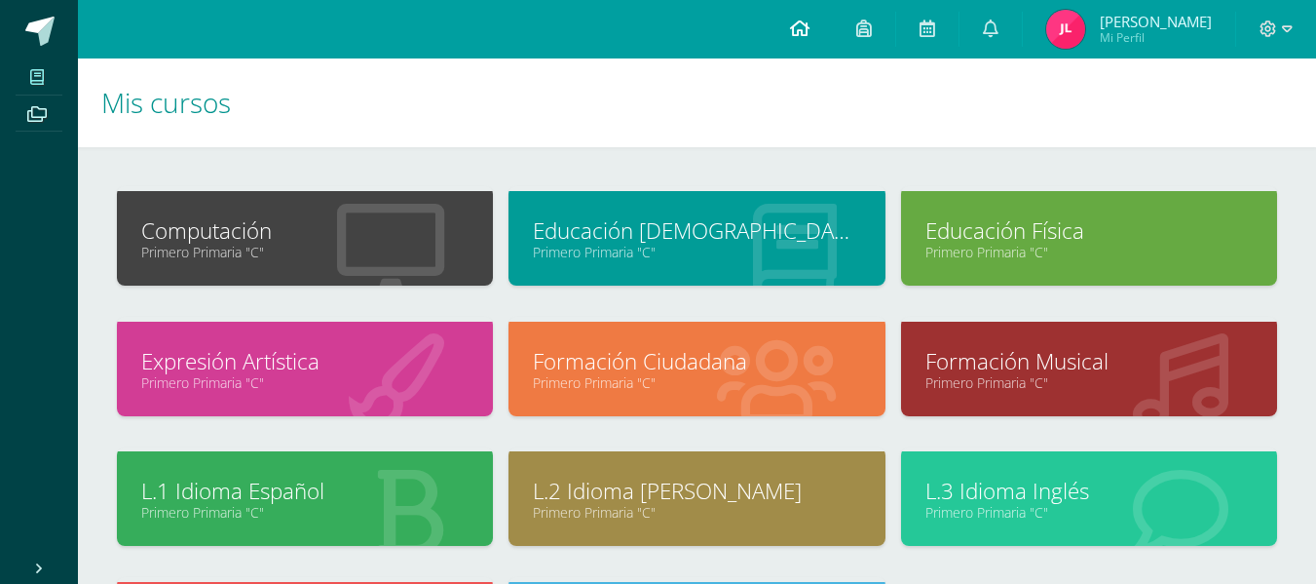
click at [792, 34] on icon at bounding box center [799, 28] width 19 height 18
click at [863, 29] on icon at bounding box center [864, 28] width 16 height 18
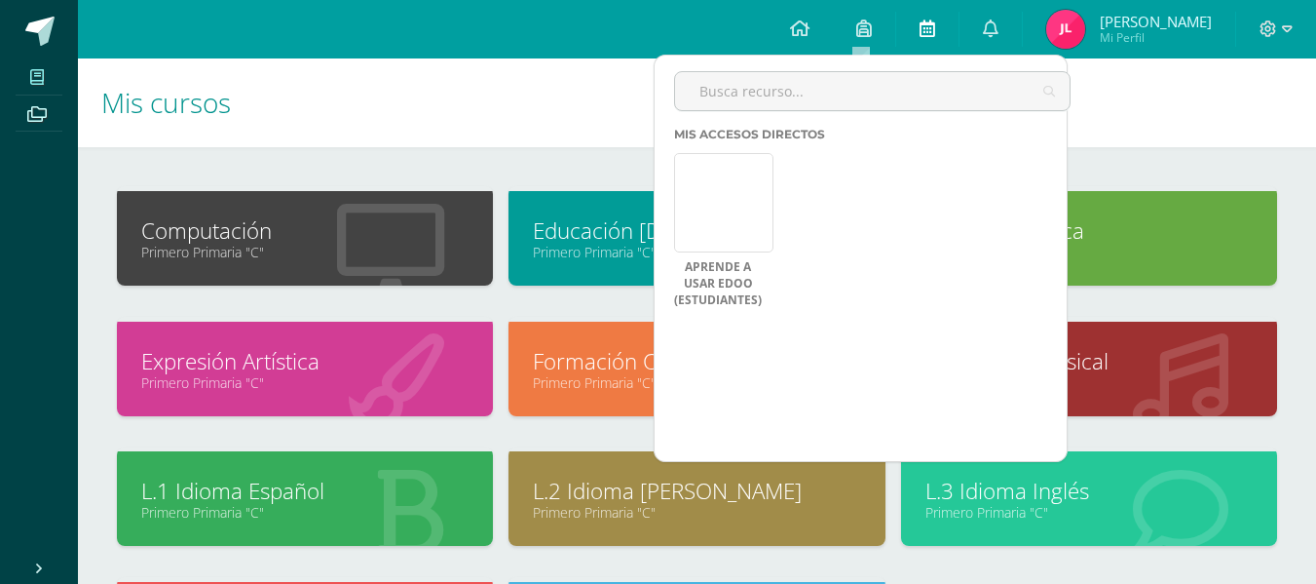
click at [908, 25] on link at bounding box center [927, 29] width 62 height 58
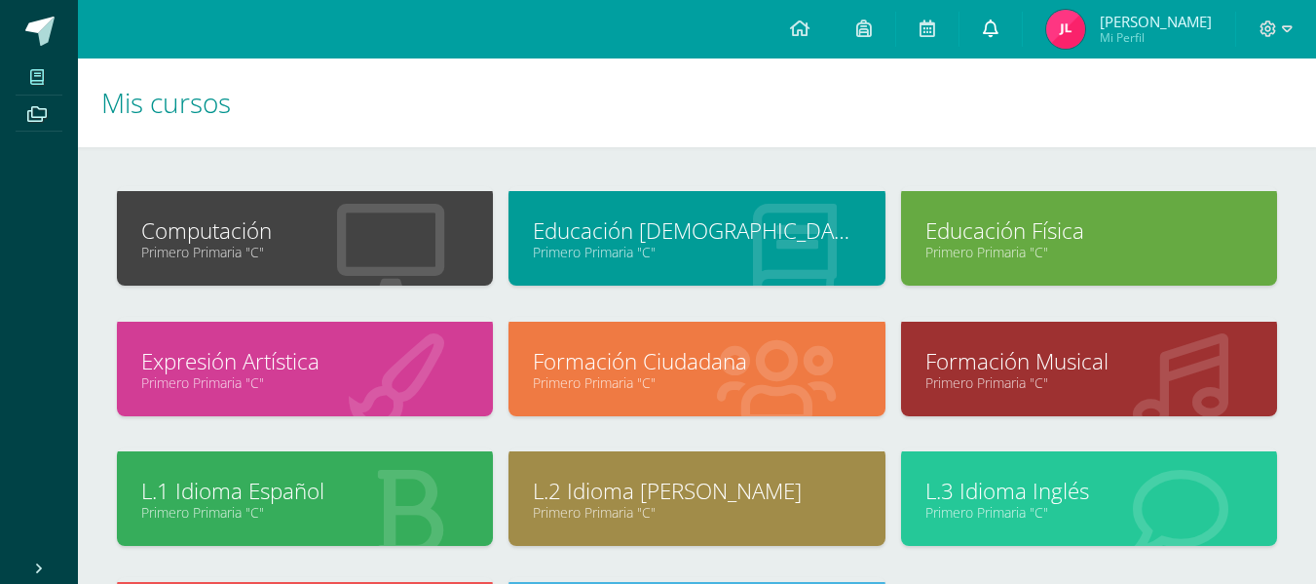
click at [997, 30] on link at bounding box center [991, 29] width 62 height 58
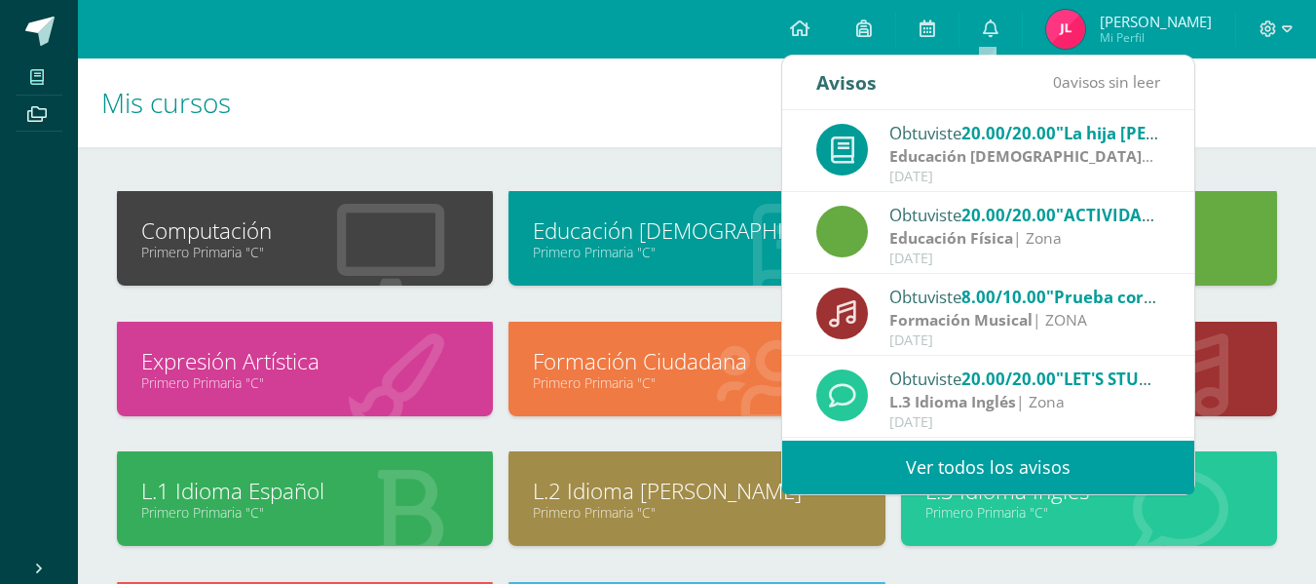
drag, startPoint x: 1252, startPoint y: 142, endPoint x: 1252, endPoint y: 77, distance: 65.3
click at [1252, 124] on h1 "Mis cursos" at bounding box center [697, 102] width 1192 height 89
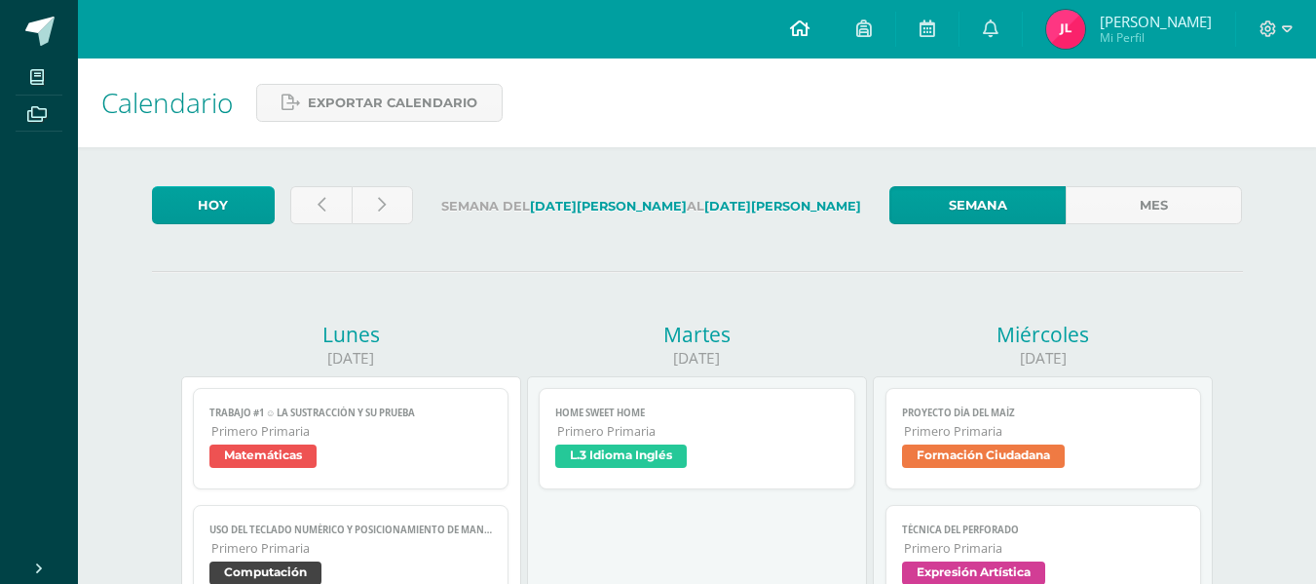
click at [790, 23] on icon at bounding box center [799, 28] width 19 height 18
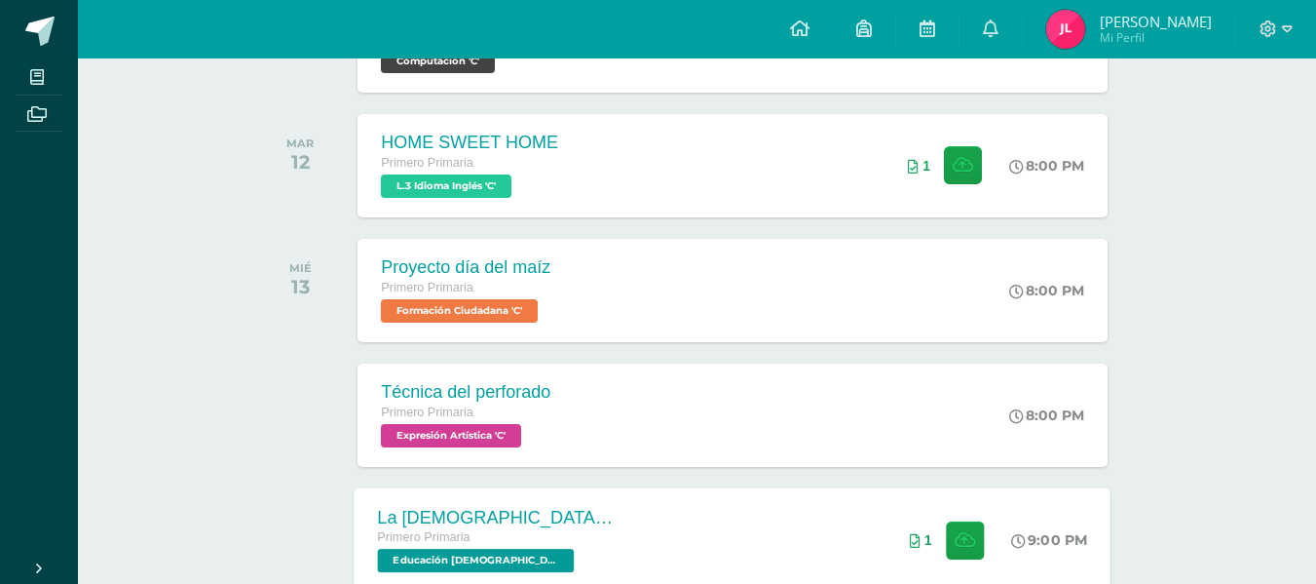
scroll to position [651, 0]
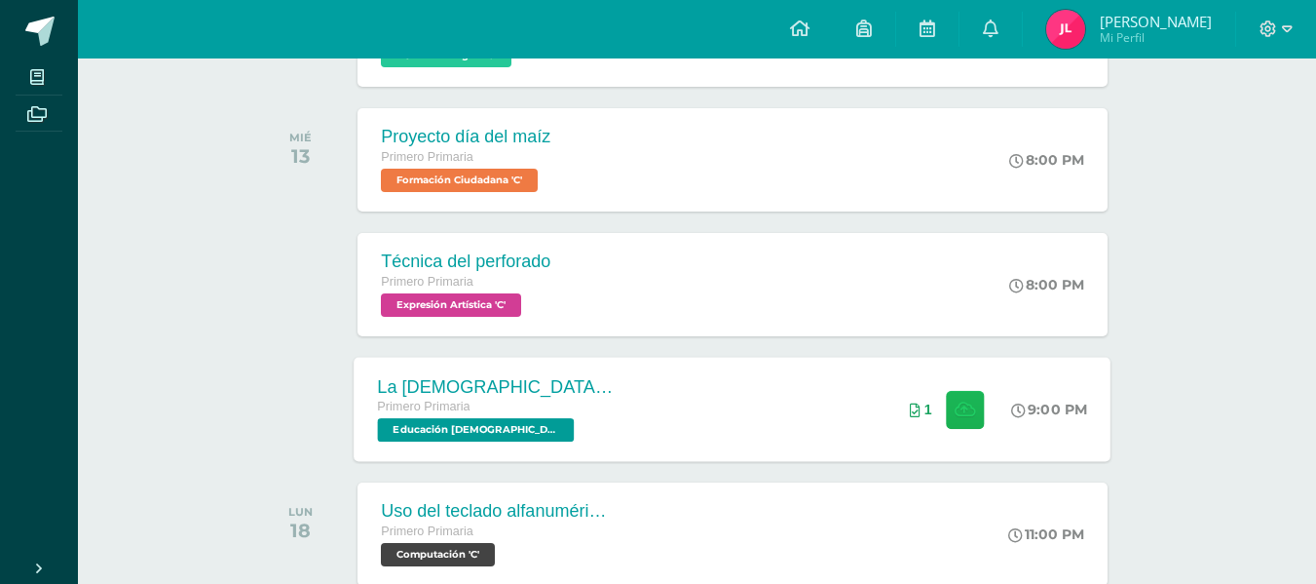
click at [971, 404] on icon at bounding box center [965, 408] width 20 height 17
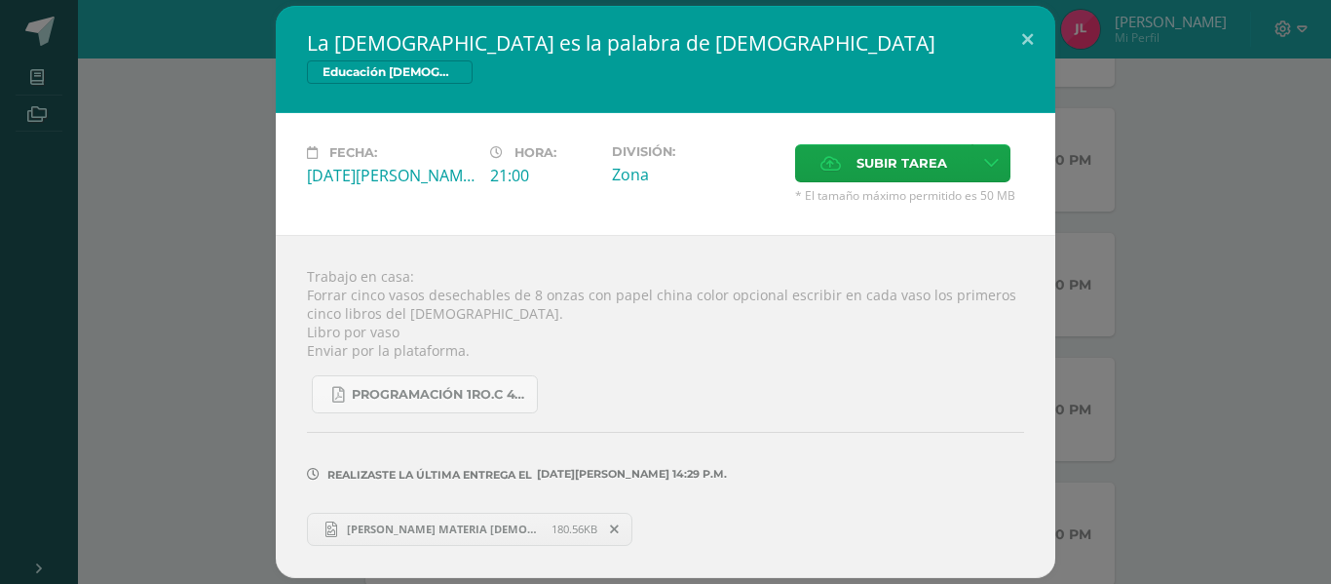
click at [1265, 432] on div "La Biblia es la palabra de Dios Educación Cristiana Fecha: Miércoles 13 de Agos…" at bounding box center [665, 291] width 1315 height 571
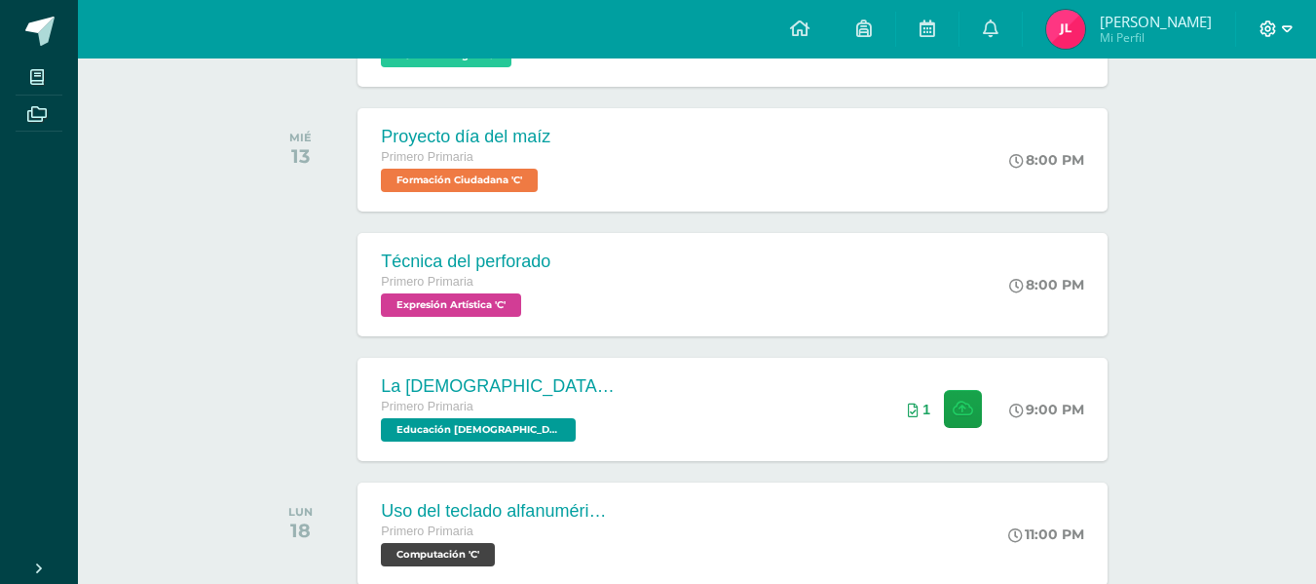
click at [1262, 27] on icon at bounding box center [1269, 28] width 17 height 17
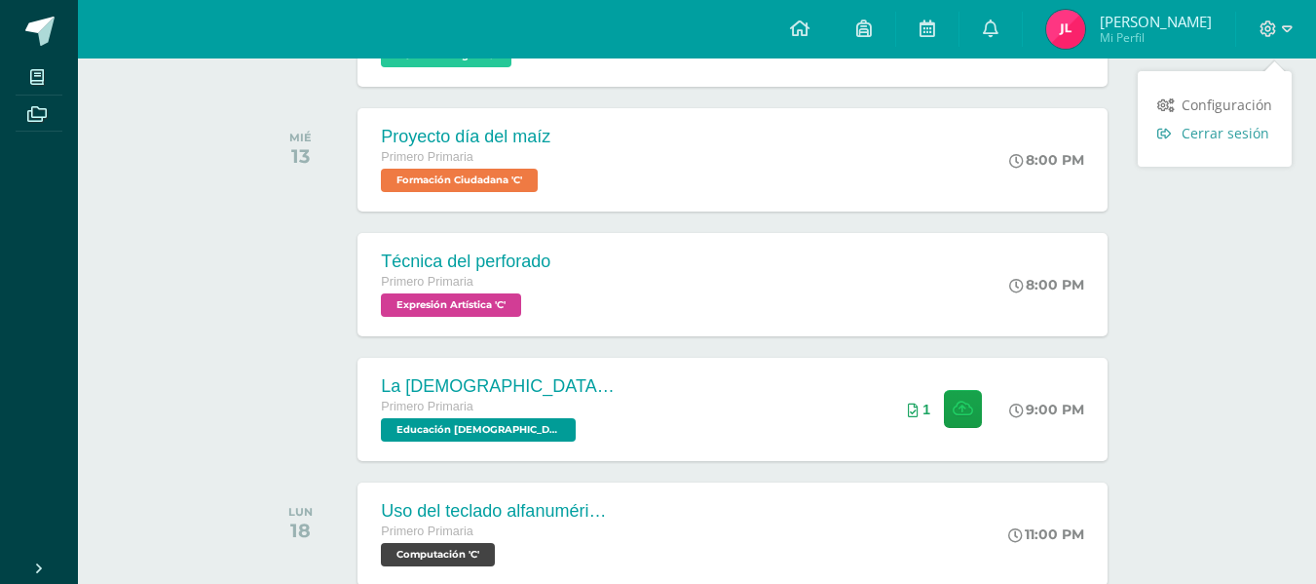
click at [1197, 136] on span "Cerrar sesión" at bounding box center [1226, 133] width 88 height 19
